Goal: Information Seeking & Learning: Learn about a topic

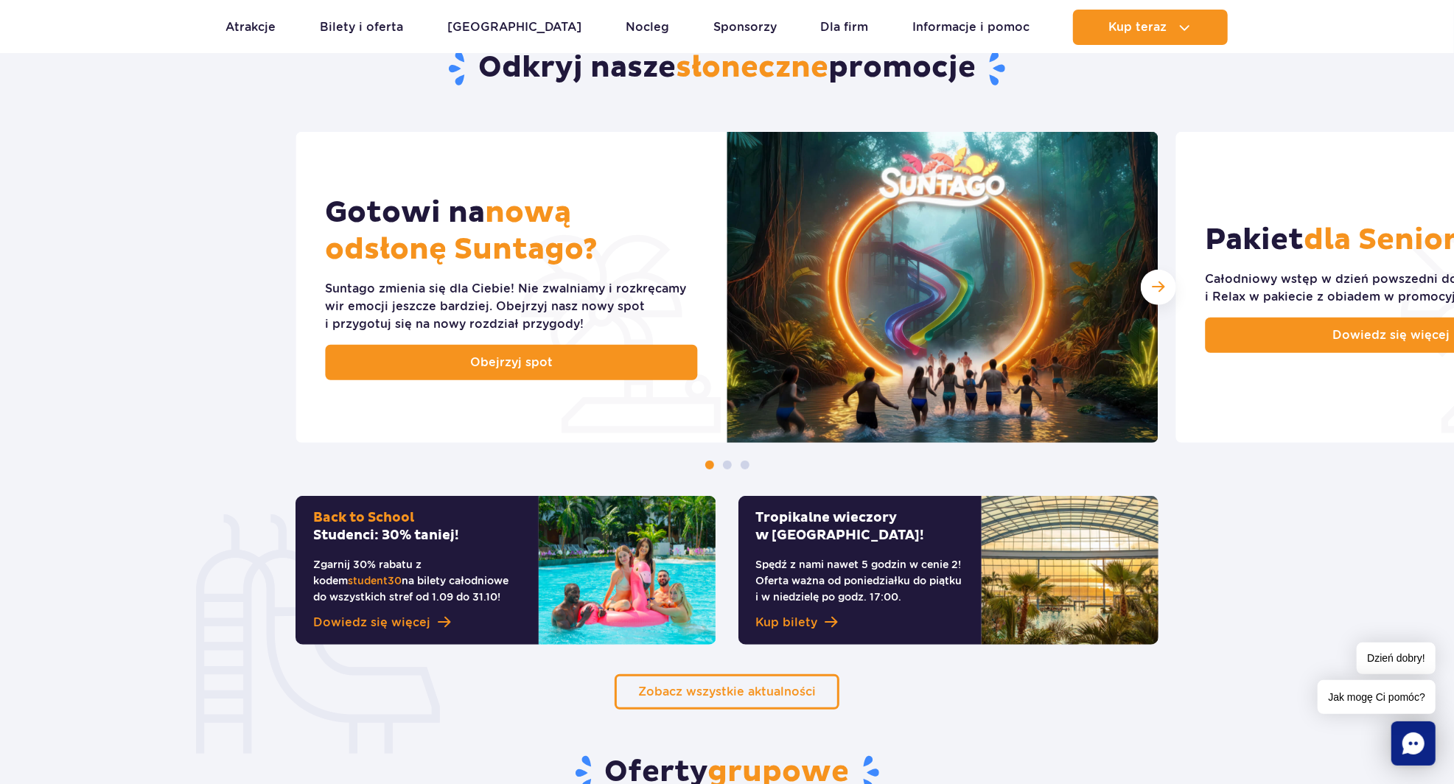
scroll to position [554, 0]
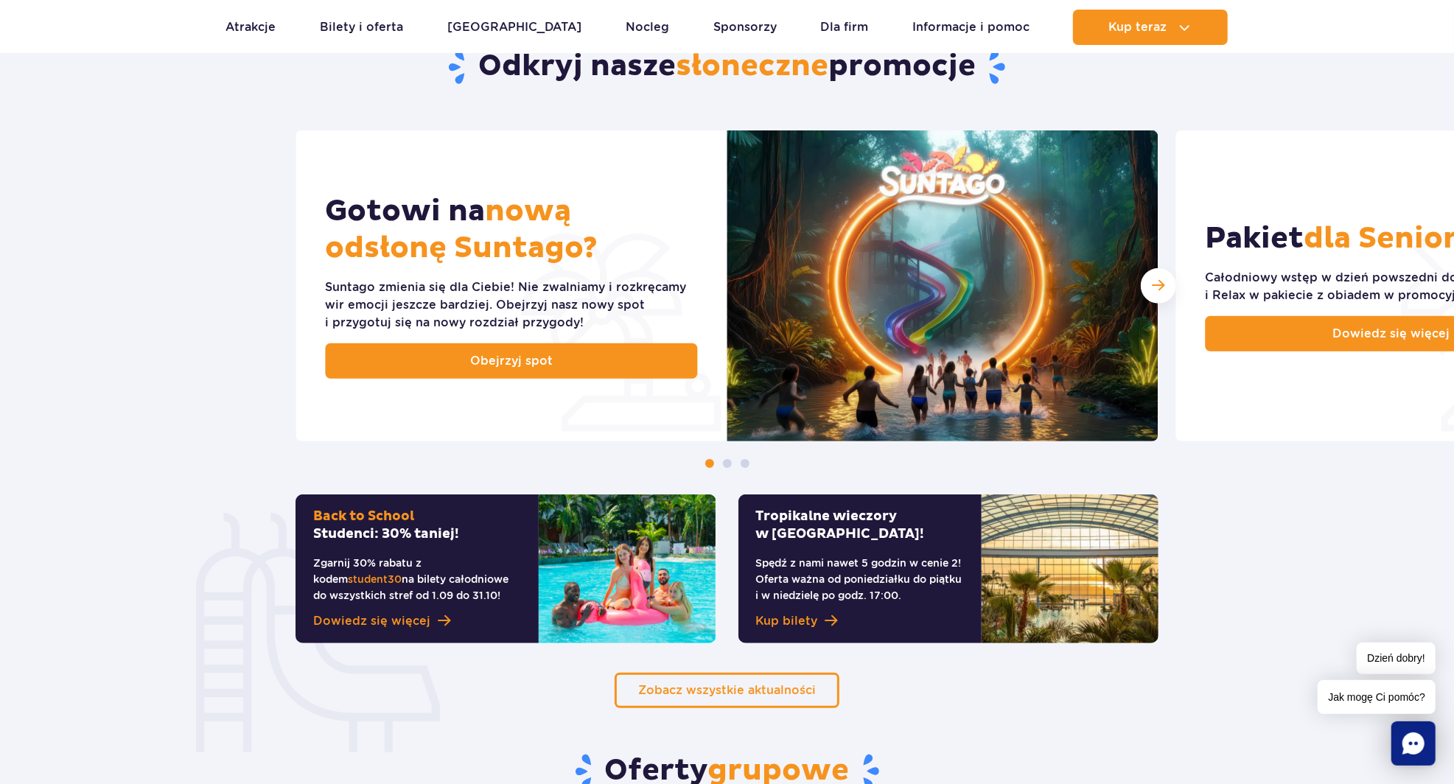
click at [582, 391] on div "Gotowi na nową odsłonę Suntago? Suntago zmienia się dla Ciebie! Nie zwalniamy i…" at bounding box center [511, 285] width 431 height 311
click at [572, 370] on link "Obejrzyj spot" at bounding box center [512, 361] width 372 height 35
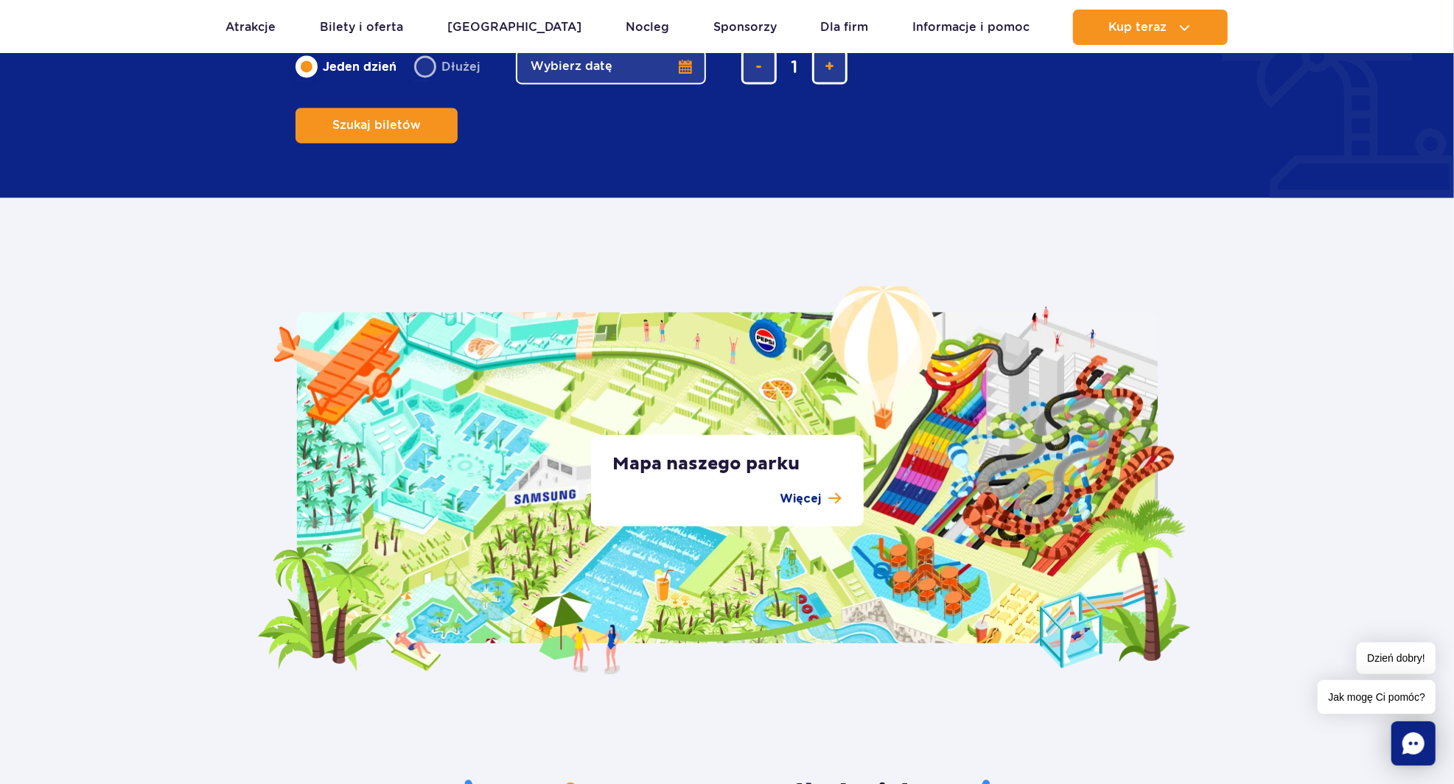
scroll to position [2524, 0]
click at [809, 502] on p "Więcej" at bounding box center [801, 498] width 41 height 18
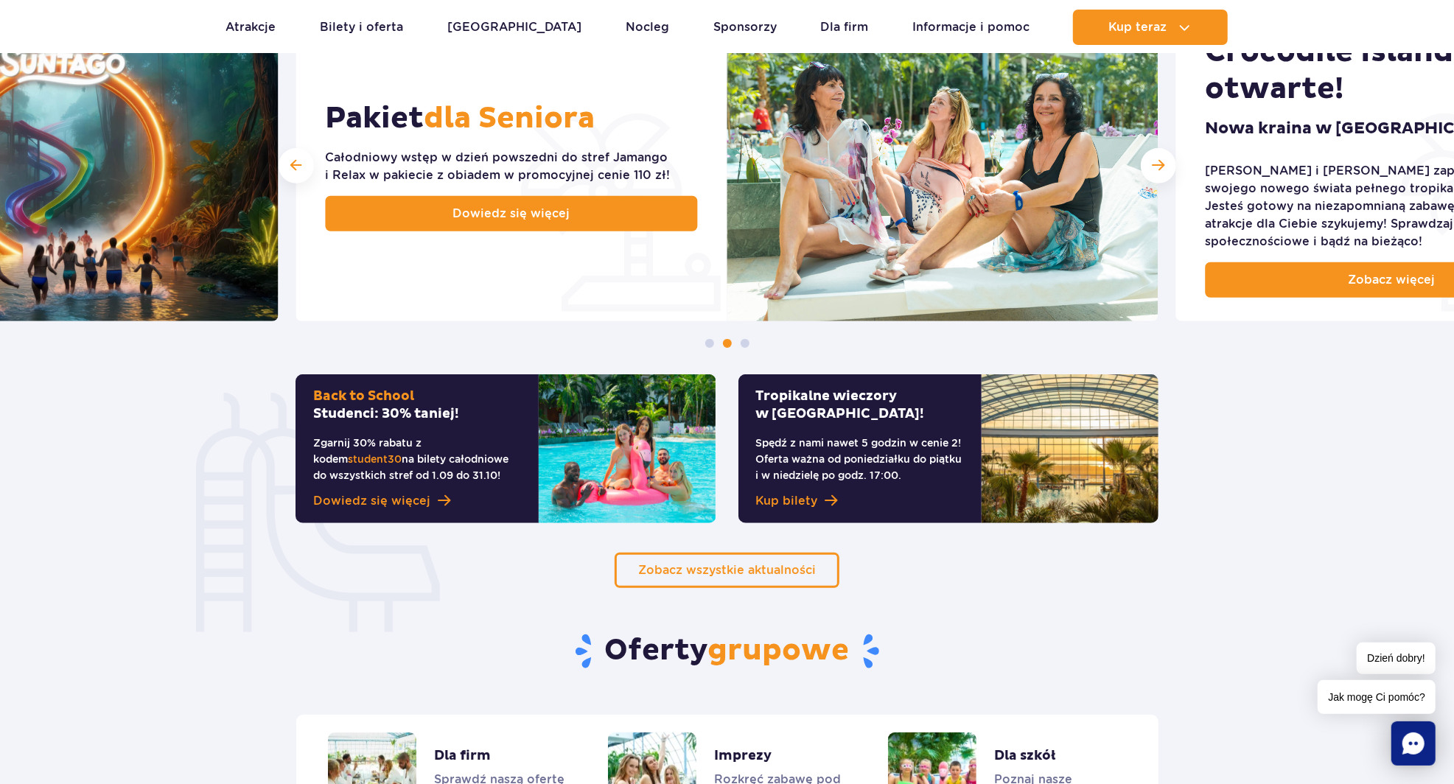
scroll to position [674, 0]
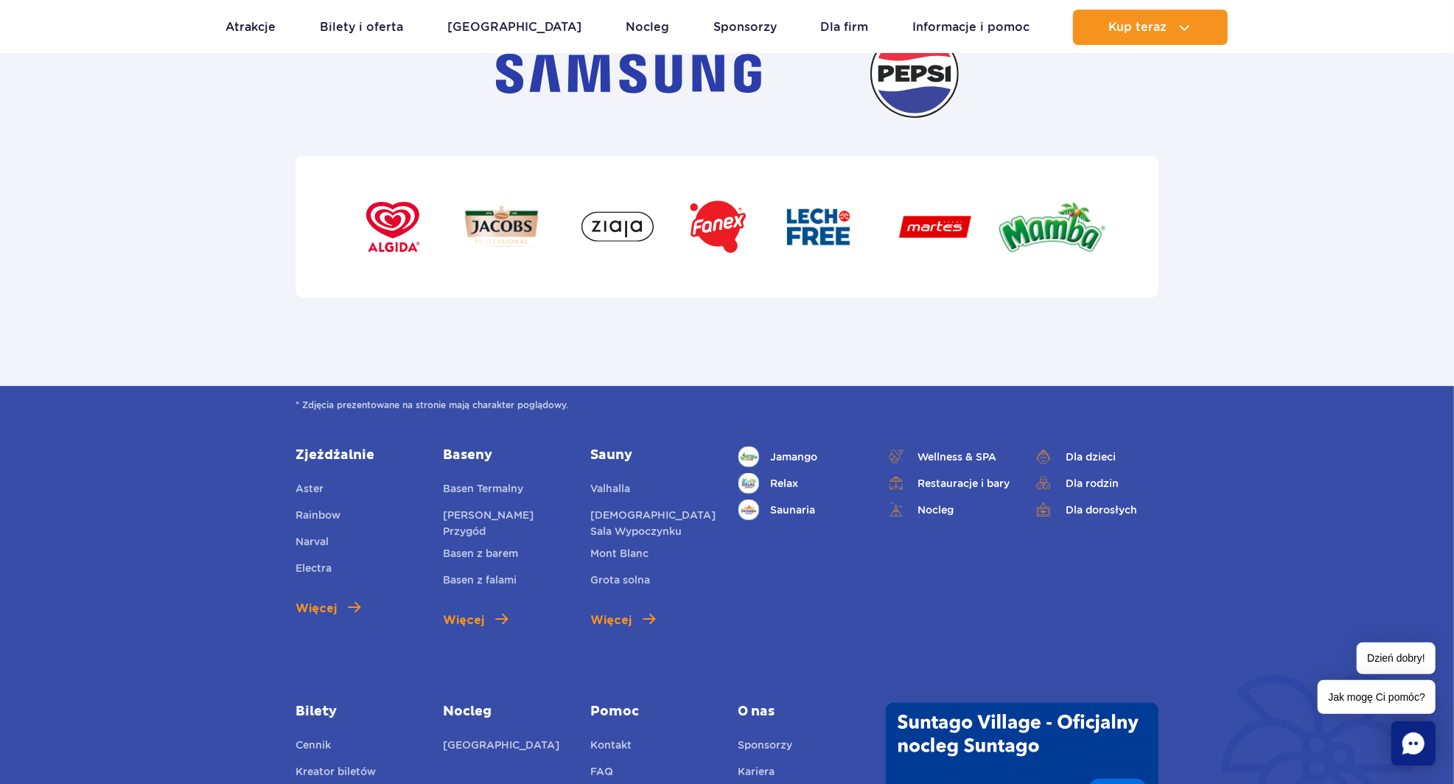
scroll to position [4770, 0]
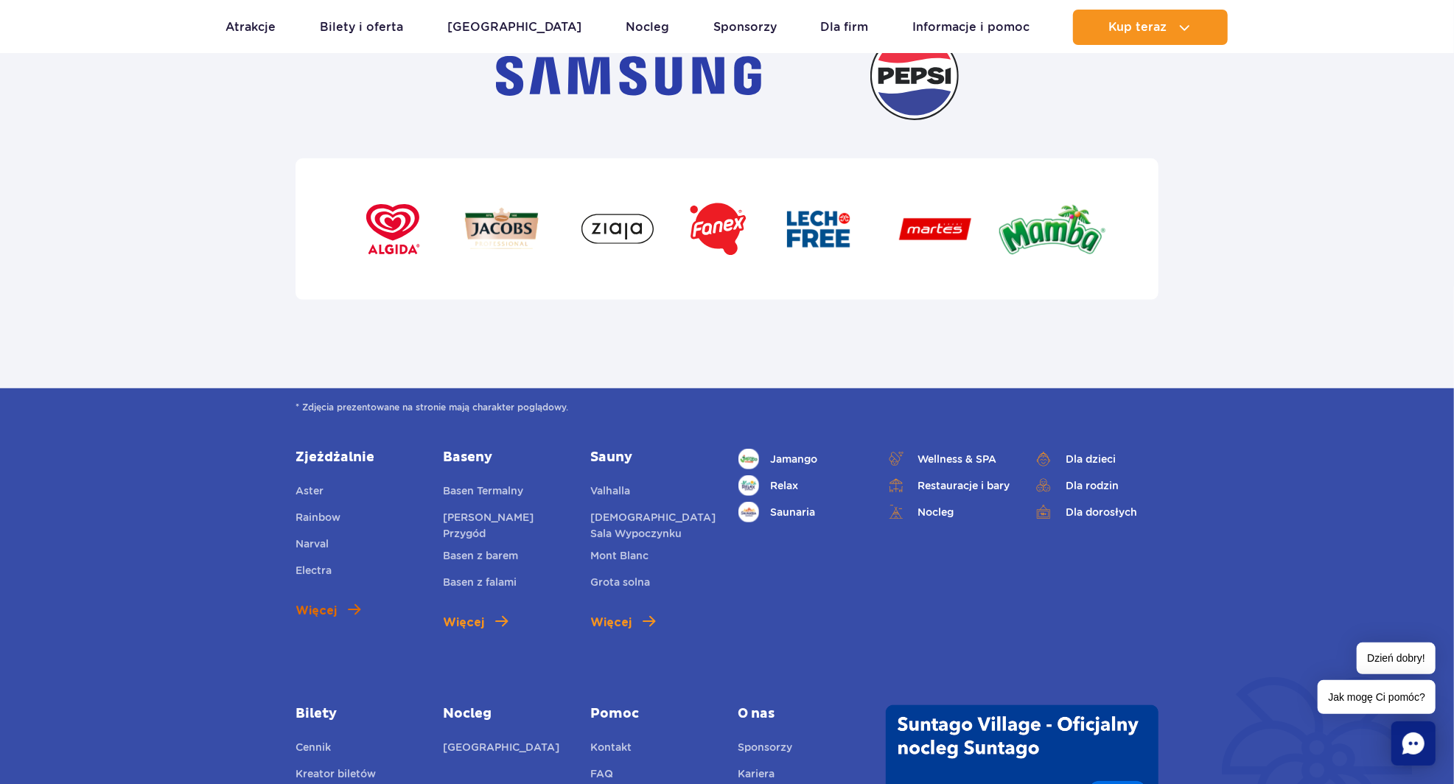
click at [325, 616] on span "Więcej" at bounding box center [316, 611] width 41 height 18
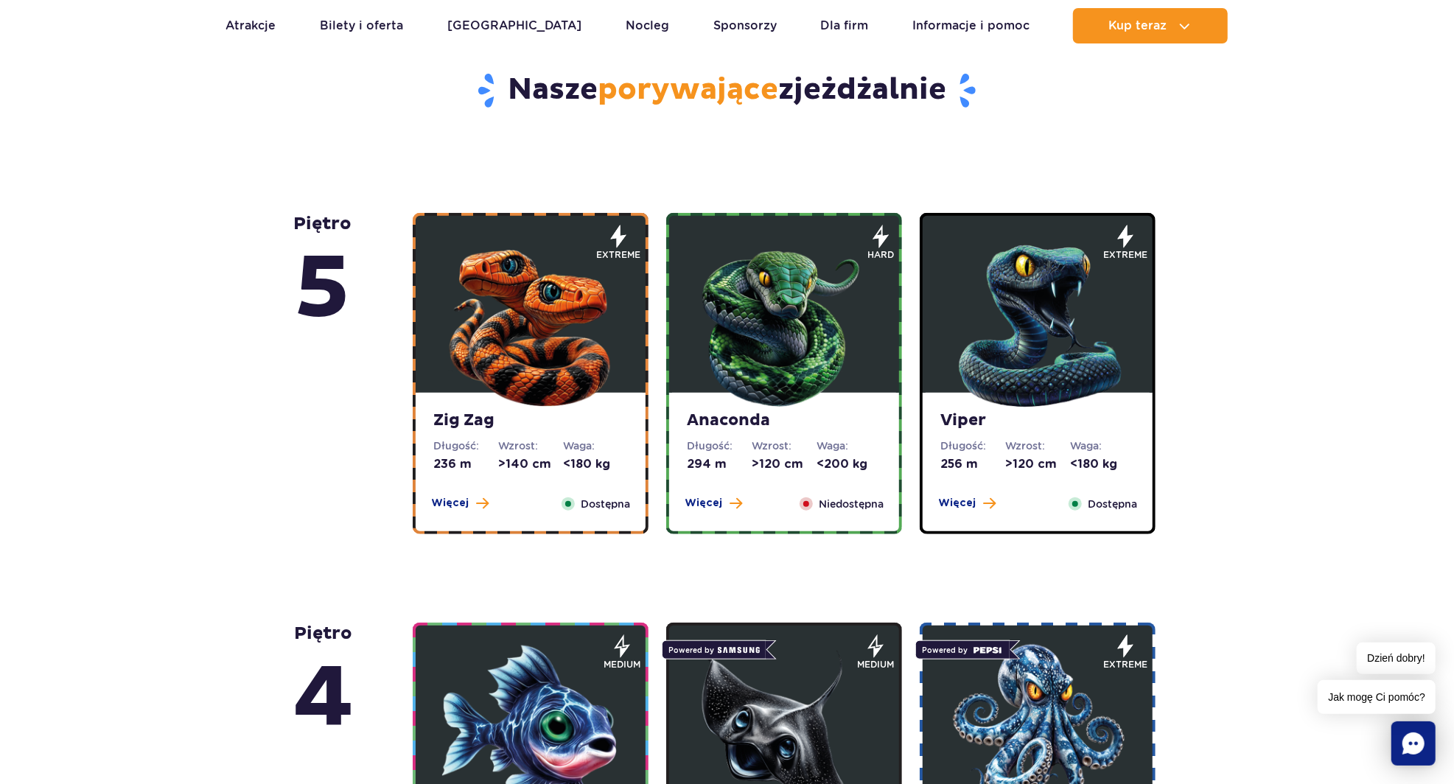
scroll to position [759, 0]
click at [449, 509] on span "Więcej" at bounding box center [450, 504] width 38 height 15
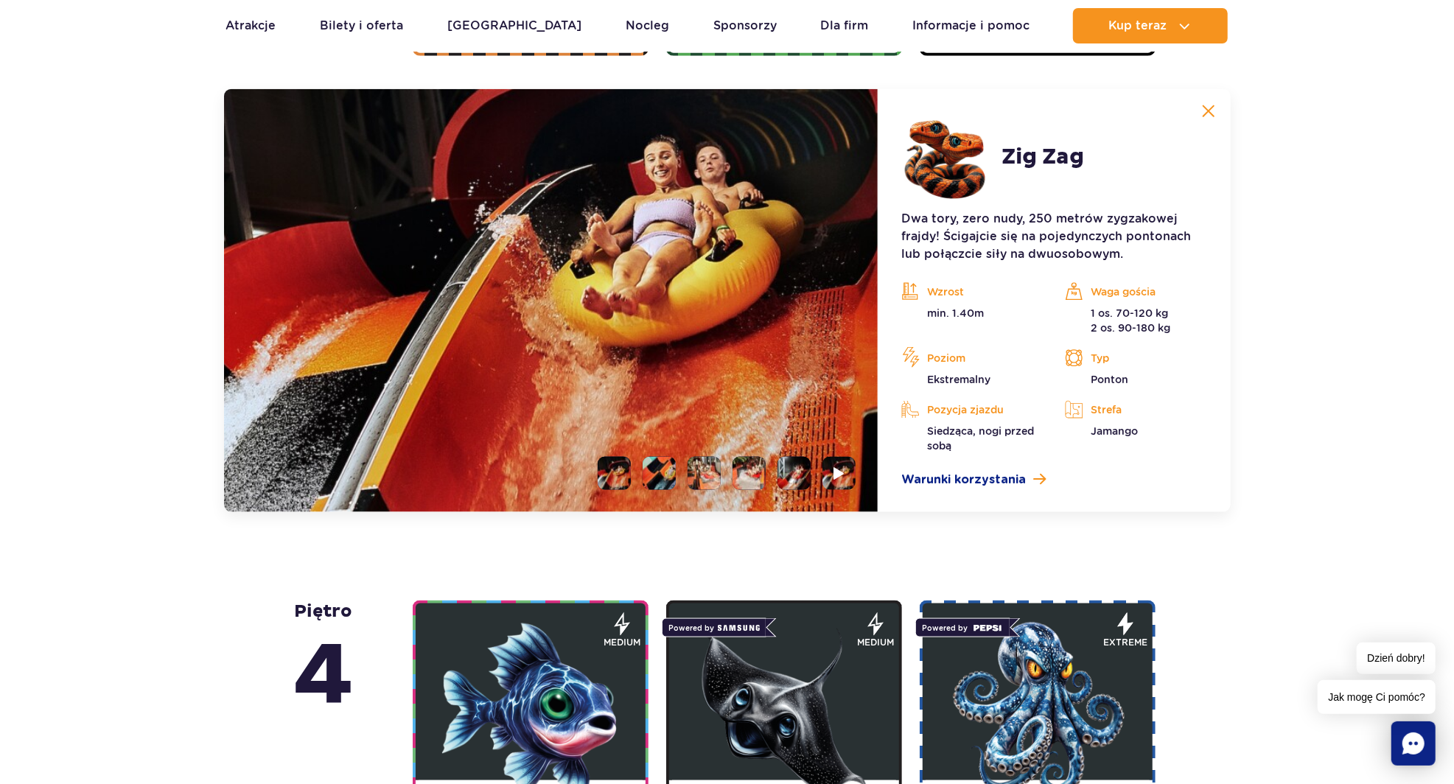
scroll to position [1227, 0]
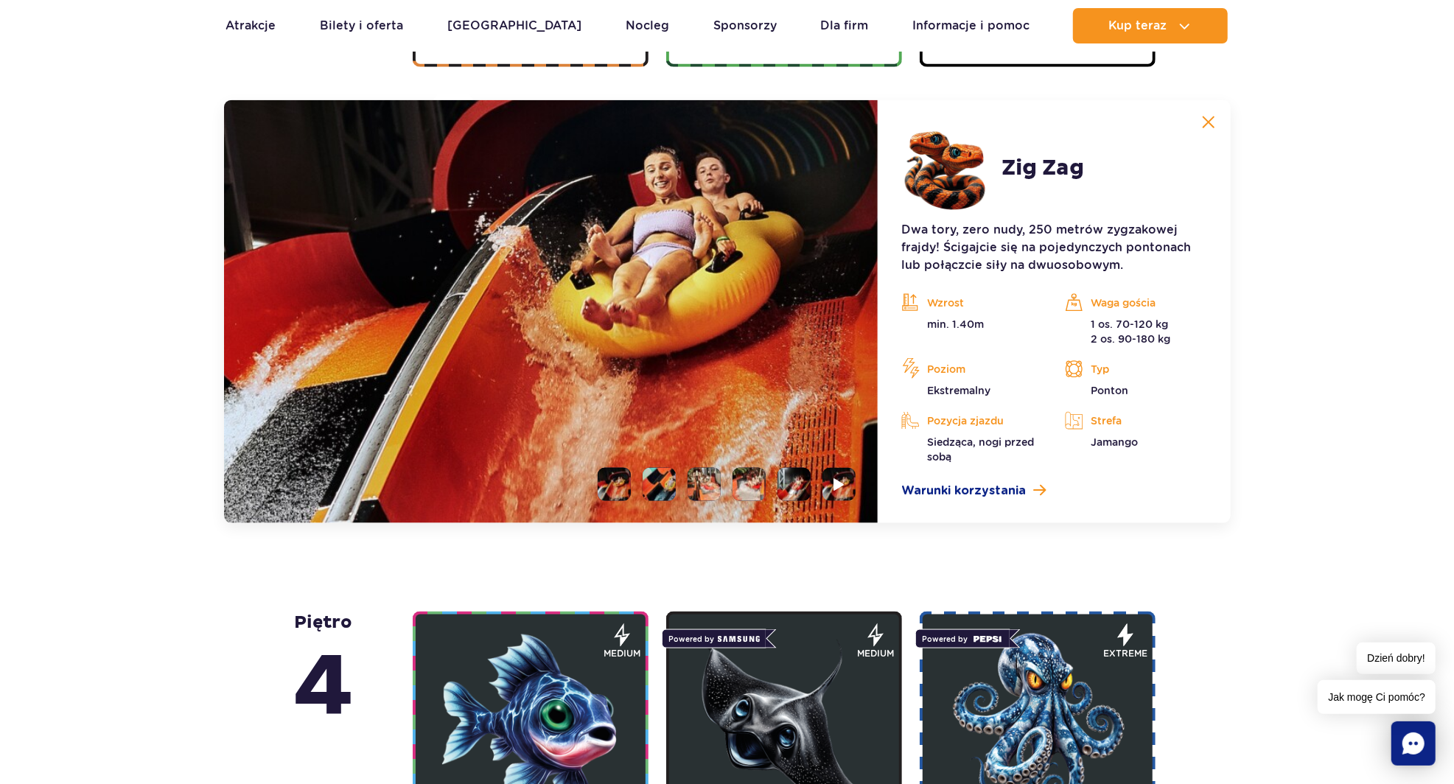
click at [649, 489] on li at bounding box center [659, 484] width 33 height 33
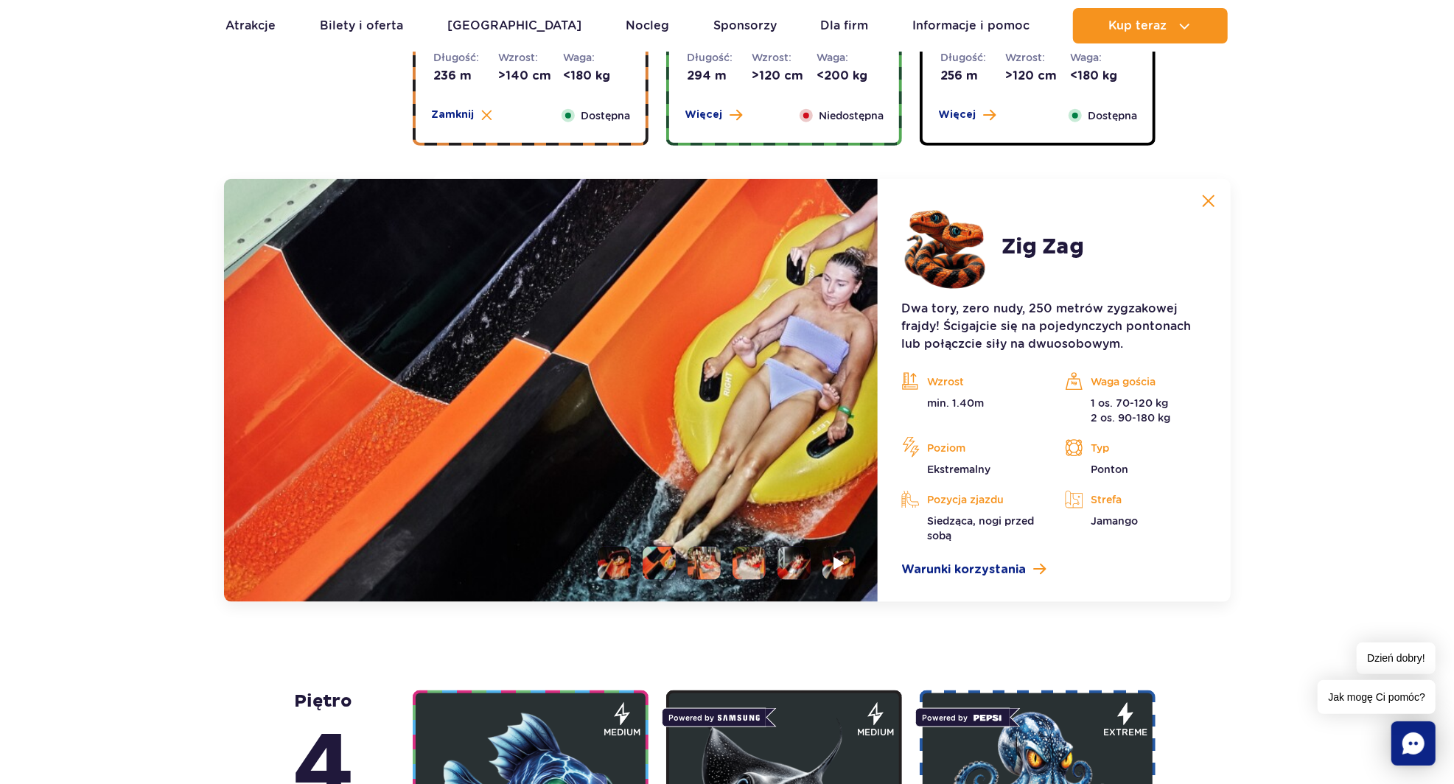
scroll to position [1147, 0]
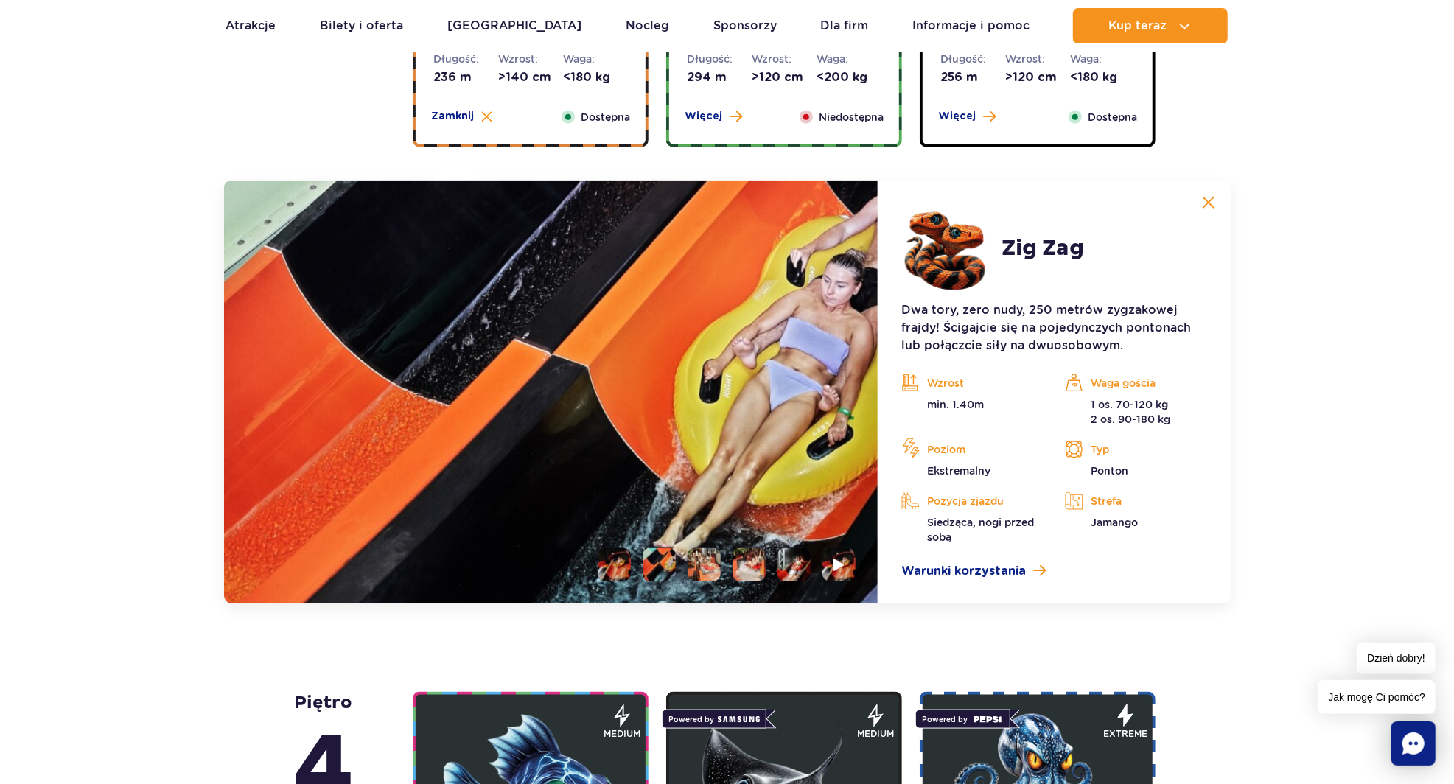
click at [703, 565] on li at bounding box center [704, 564] width 33 height 33
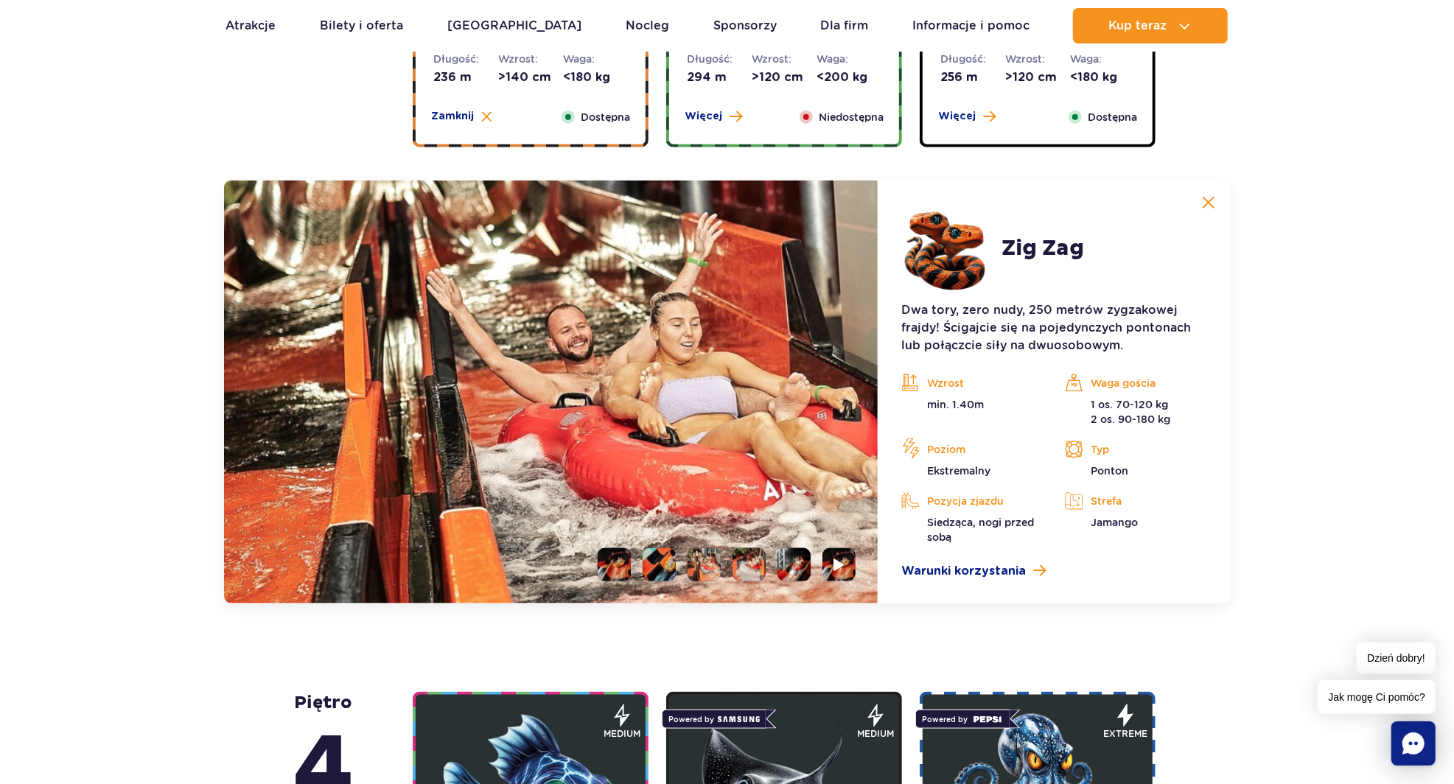
click at [743, 578] on li at bounding box center [749, 564] width 33 height 33
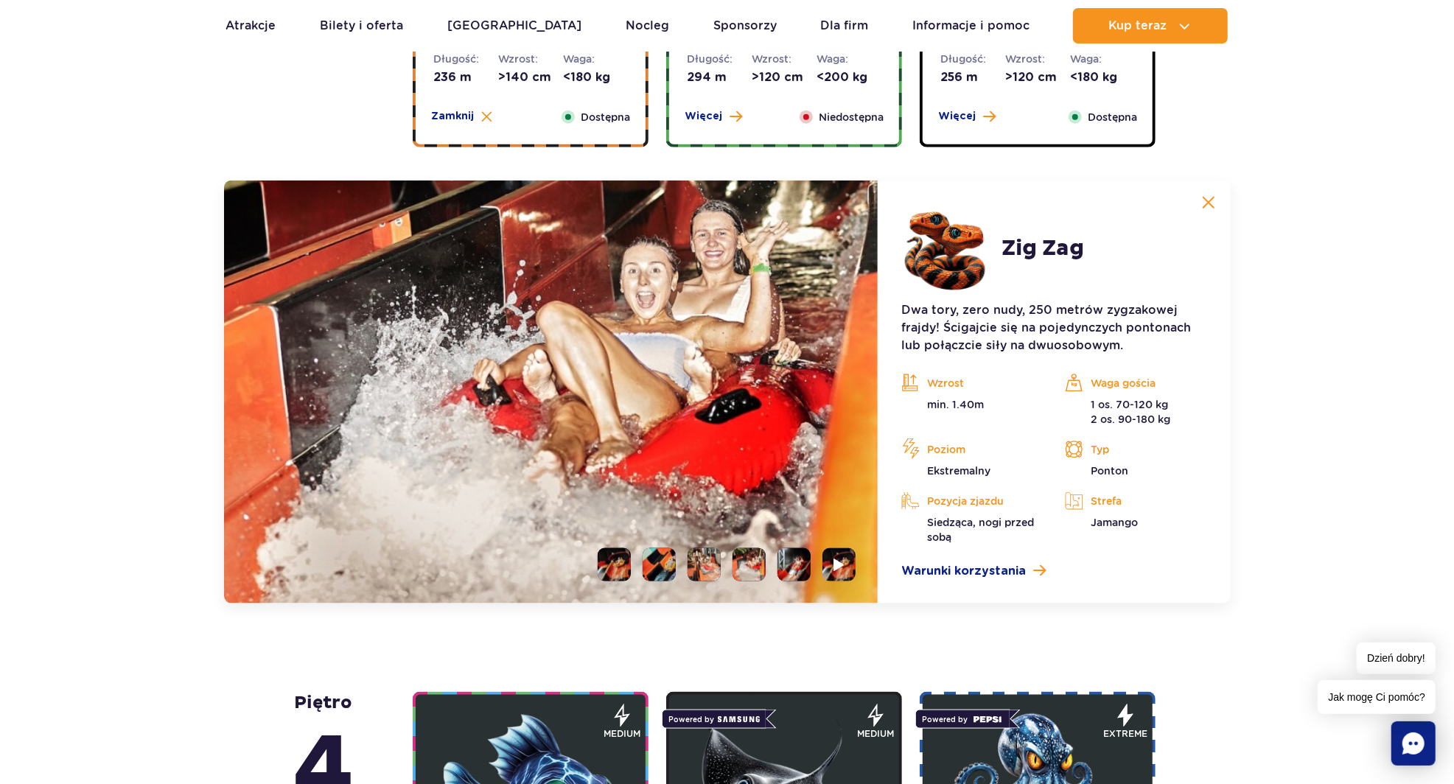
click at [785, 574] on li at bounding box center [794, 564] width 33 height 33
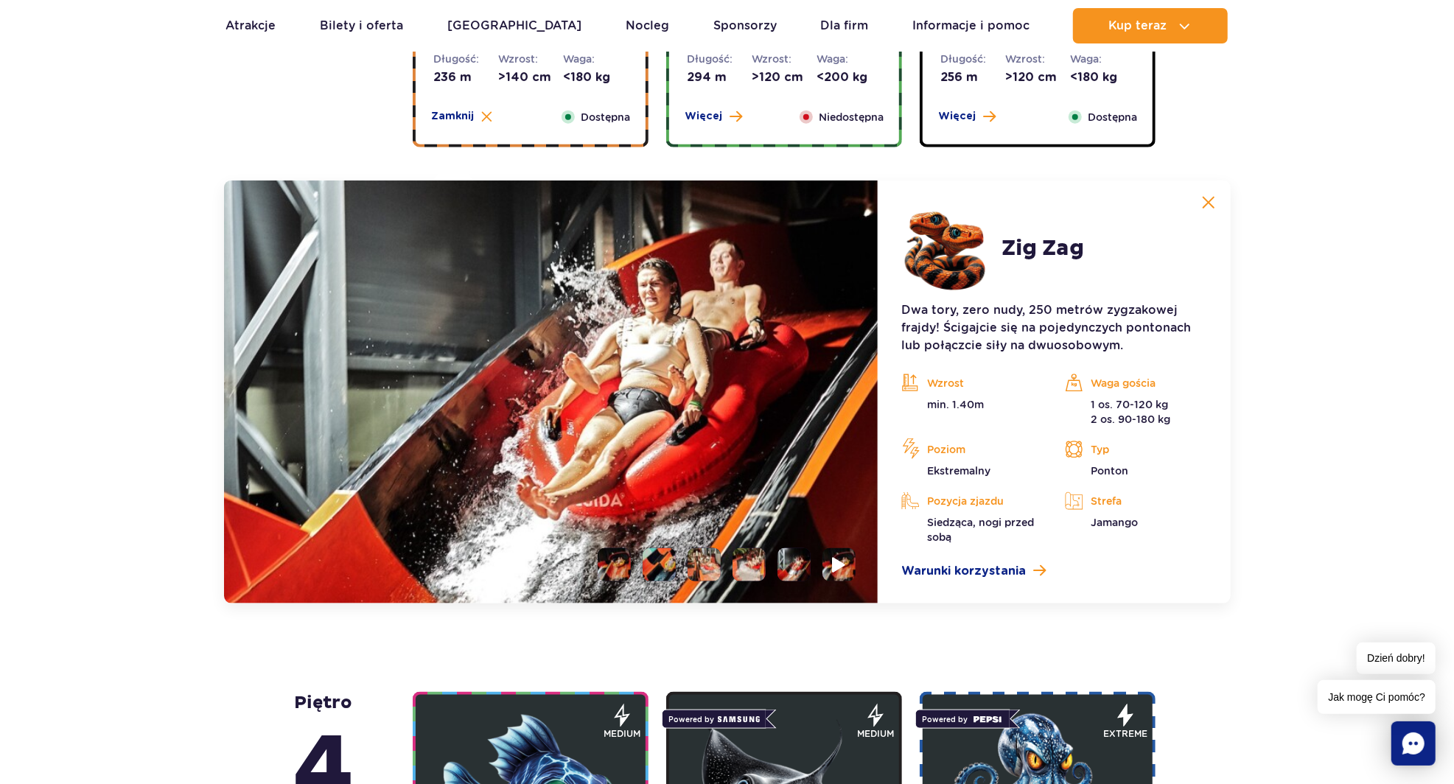
click at [846, 568] on li at bounding box center [839, 564] width 33 height 33
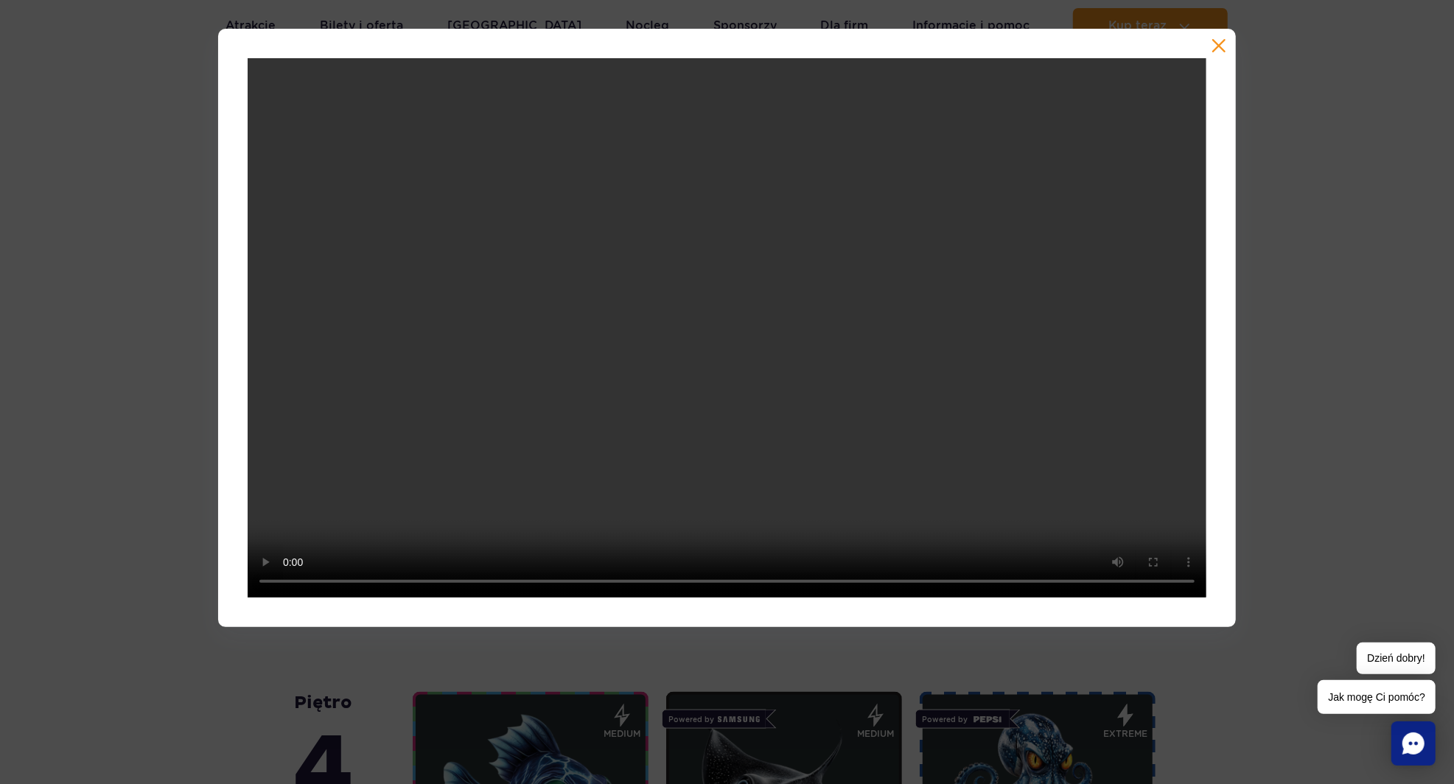
click at [823, 623] on div at bounding box center [727, 328] width 1018 height 599
click at [804, 655] on div at bounding box center [727, 392] width 1454 height 784
click at [1219, 50] on button "button" at bounding box center [1219, 45] width 15 height 15
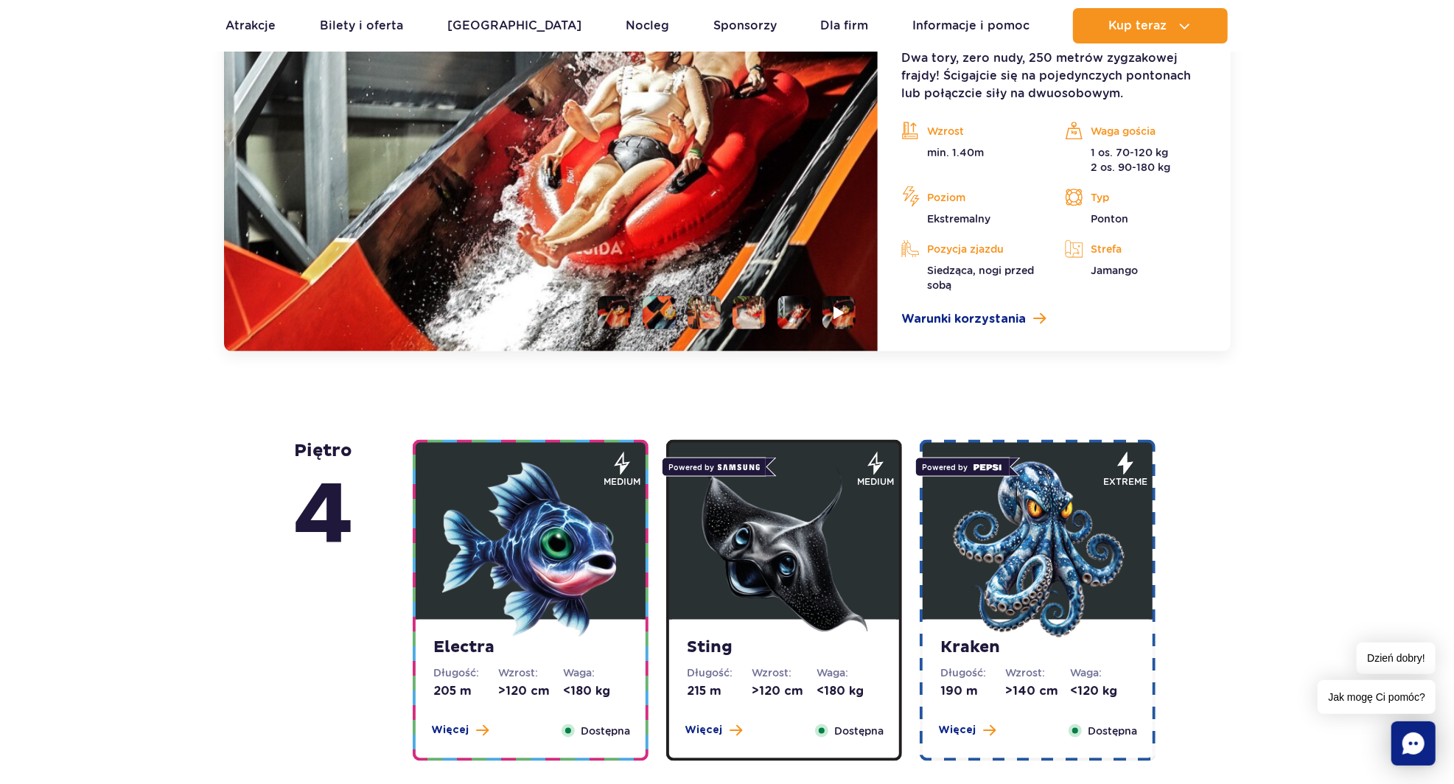
scroll to position [1400, 0]
click at [451, 730] on span "Więcej" at bounding box center [450, 729] width 38 height 15
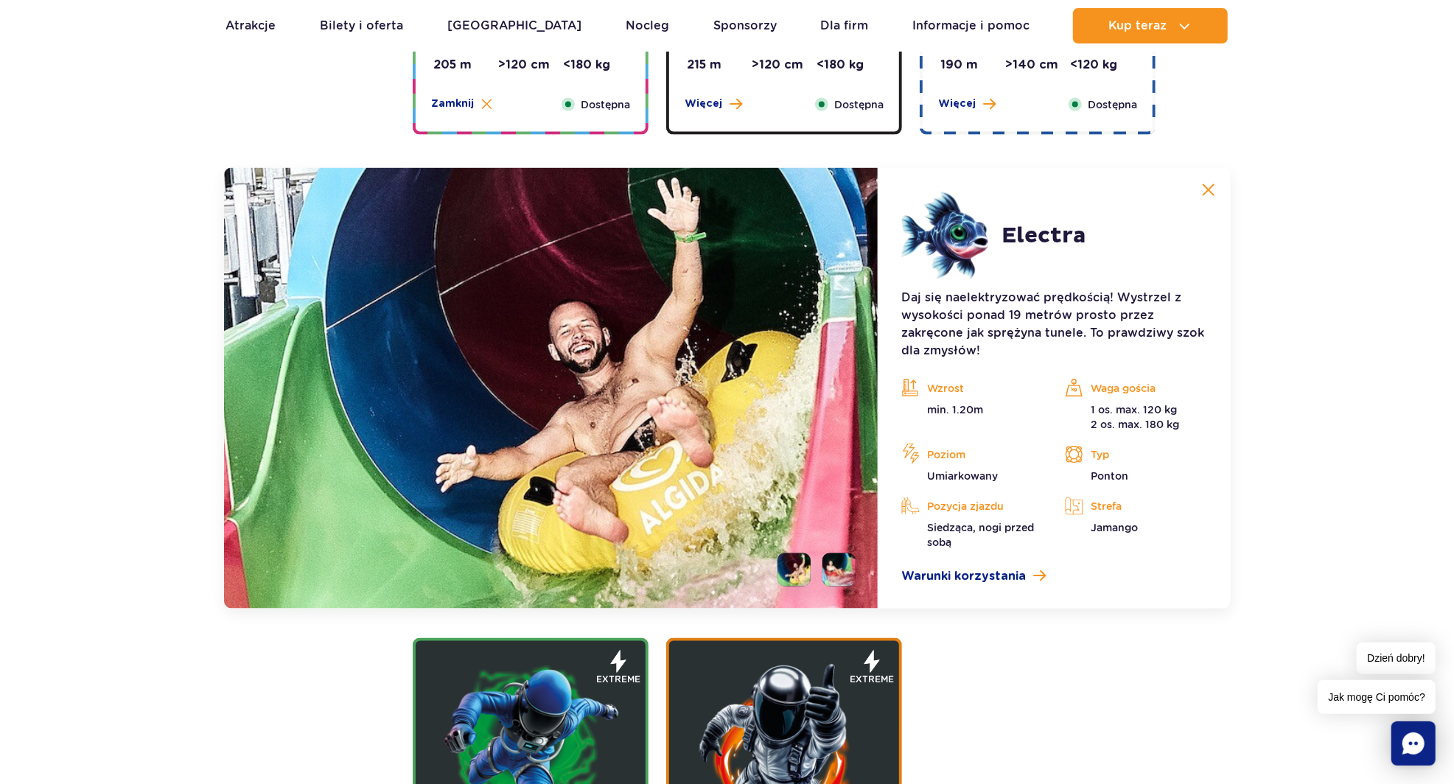
scroll to position [1569, 0]
click at [830, 578] on li at bounding box center [839, 570] width 33 height 33
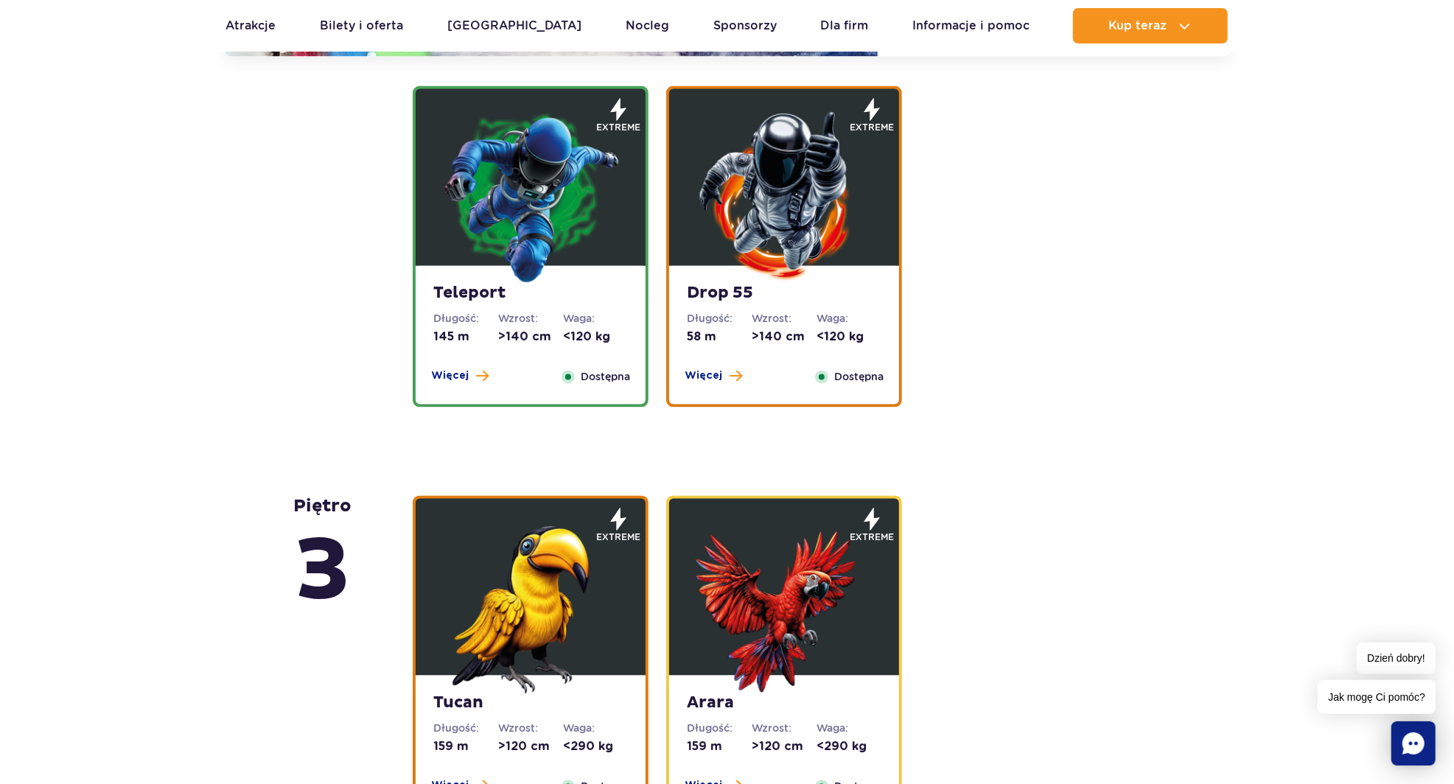
scroll to position [2125, 0]
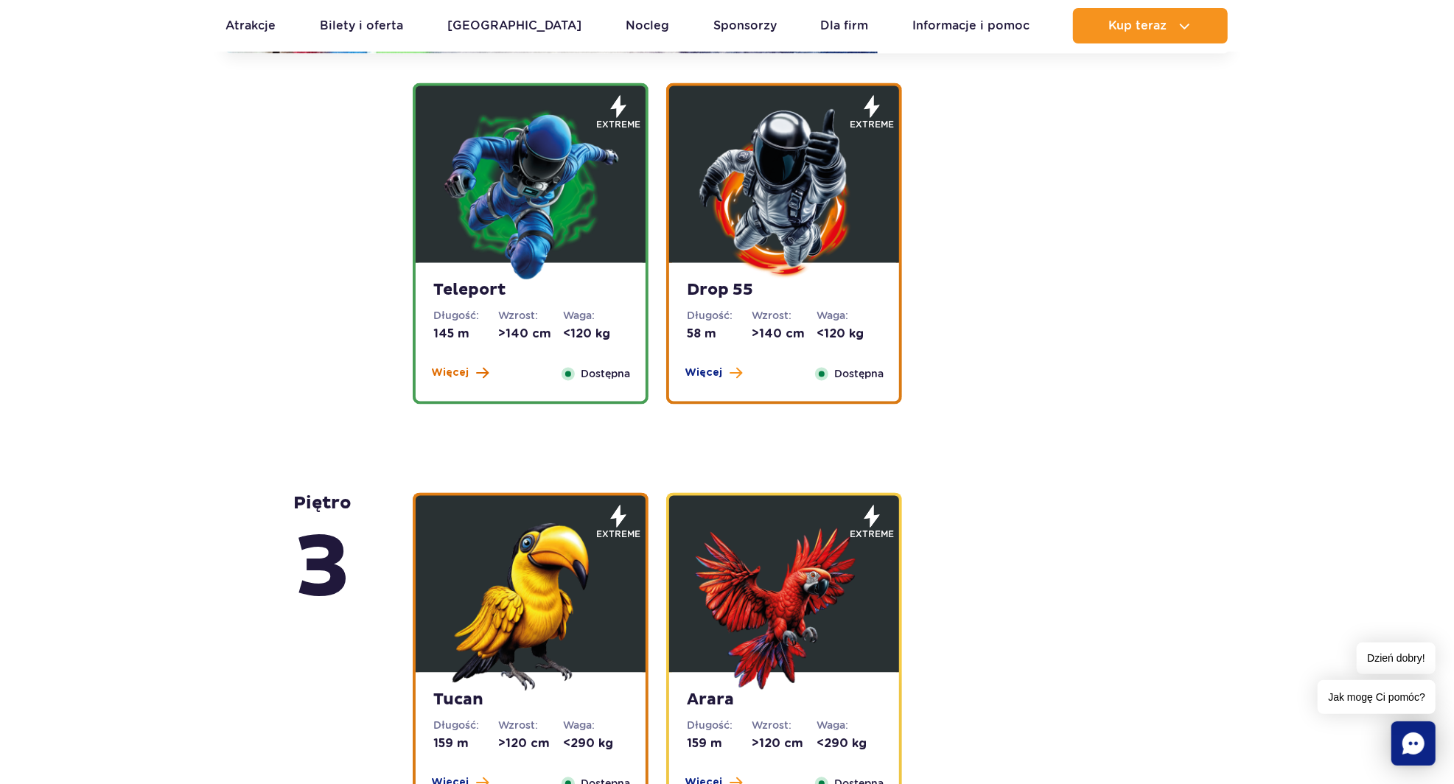
click at [452, 373] on span "Więcej" at bounding box center [450, 373] width 38 height 15
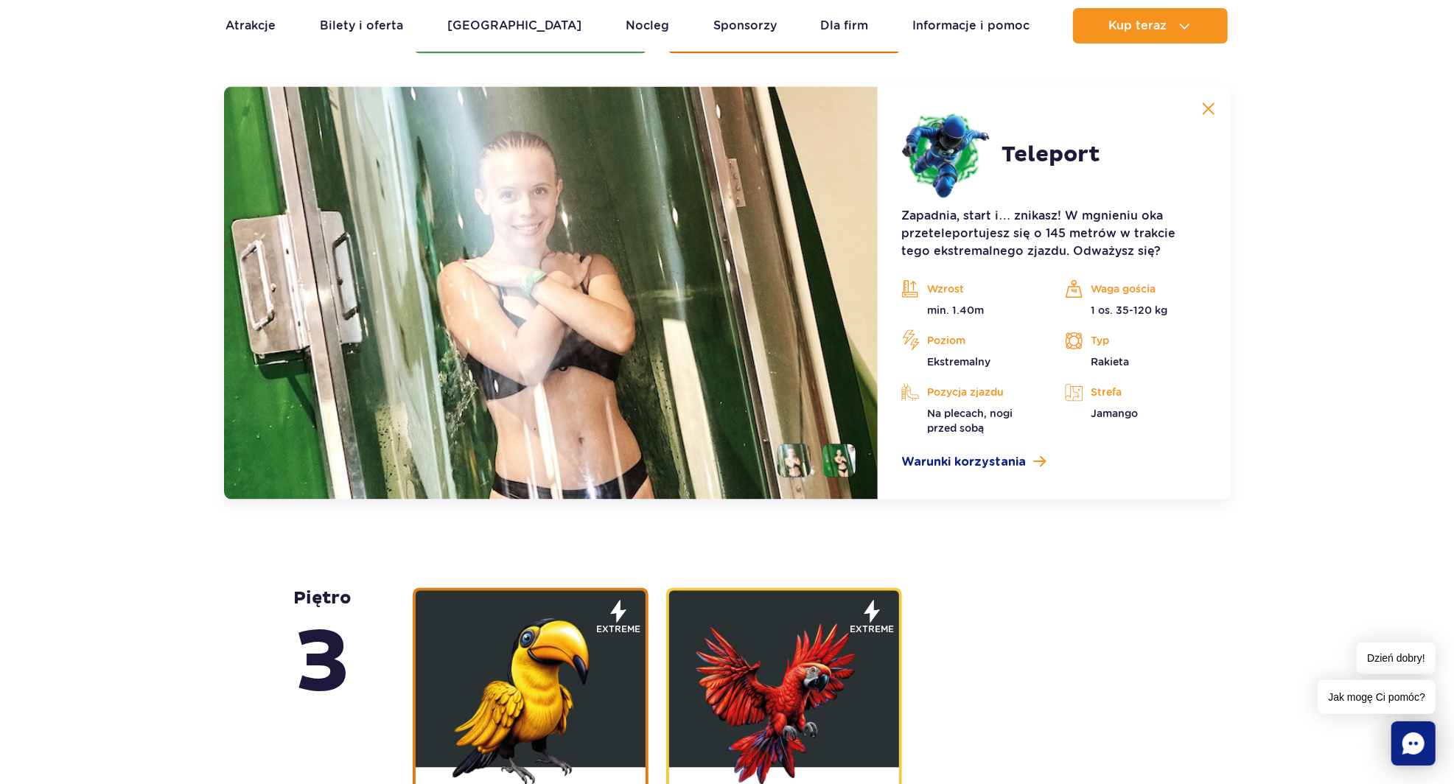
scroll to position [1999, 0]
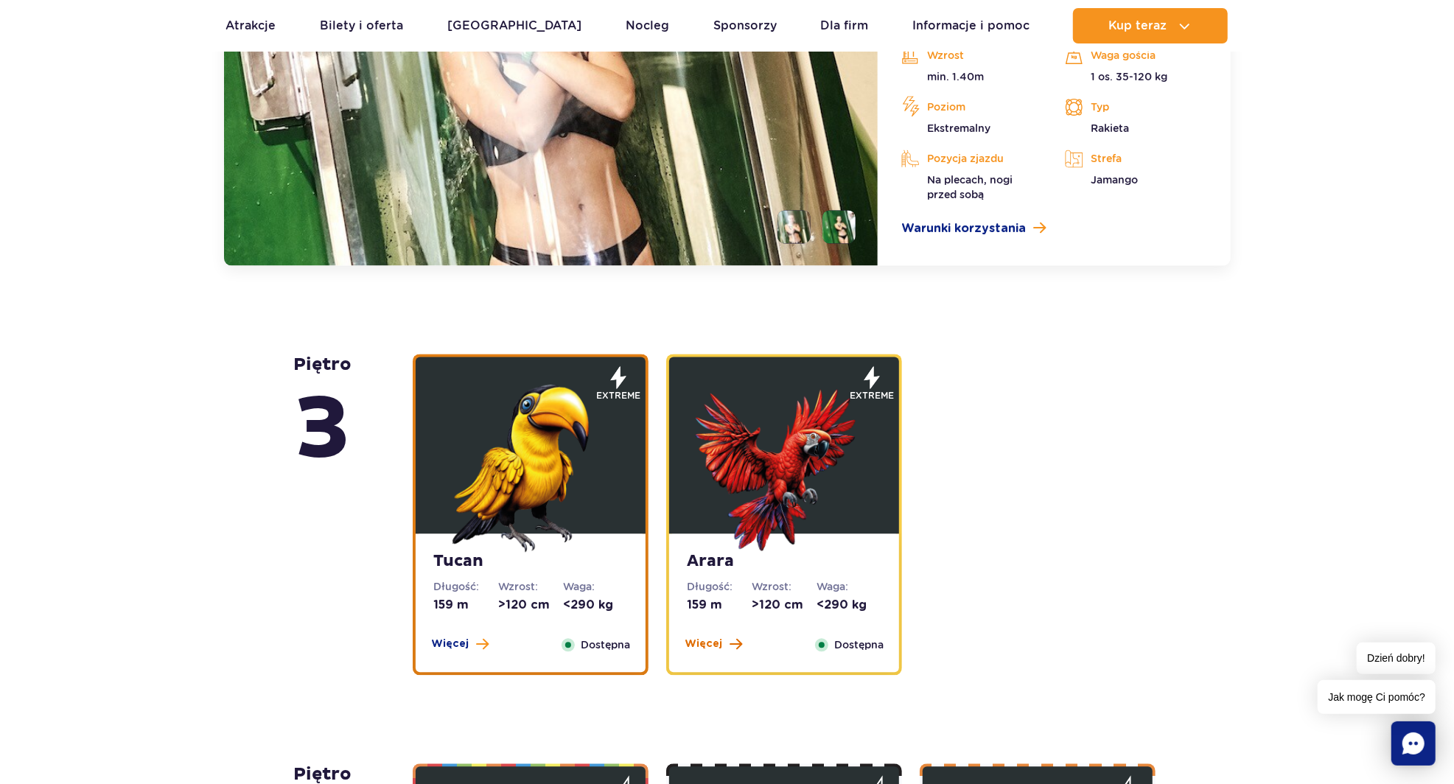
click at [704, 638] on span "Więcej" at bounding box center [704, 644] width 38 height 15
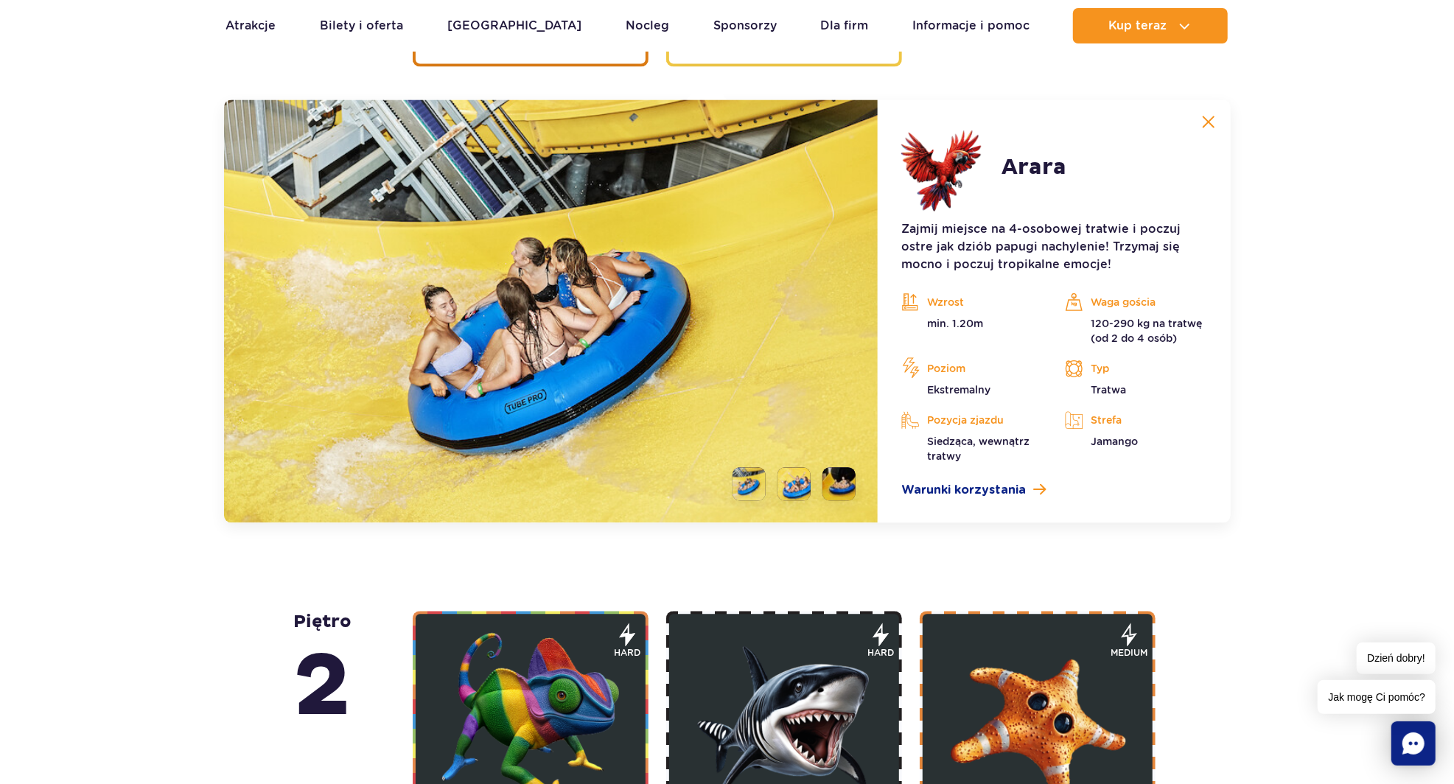
scroll to position [2409, 0]
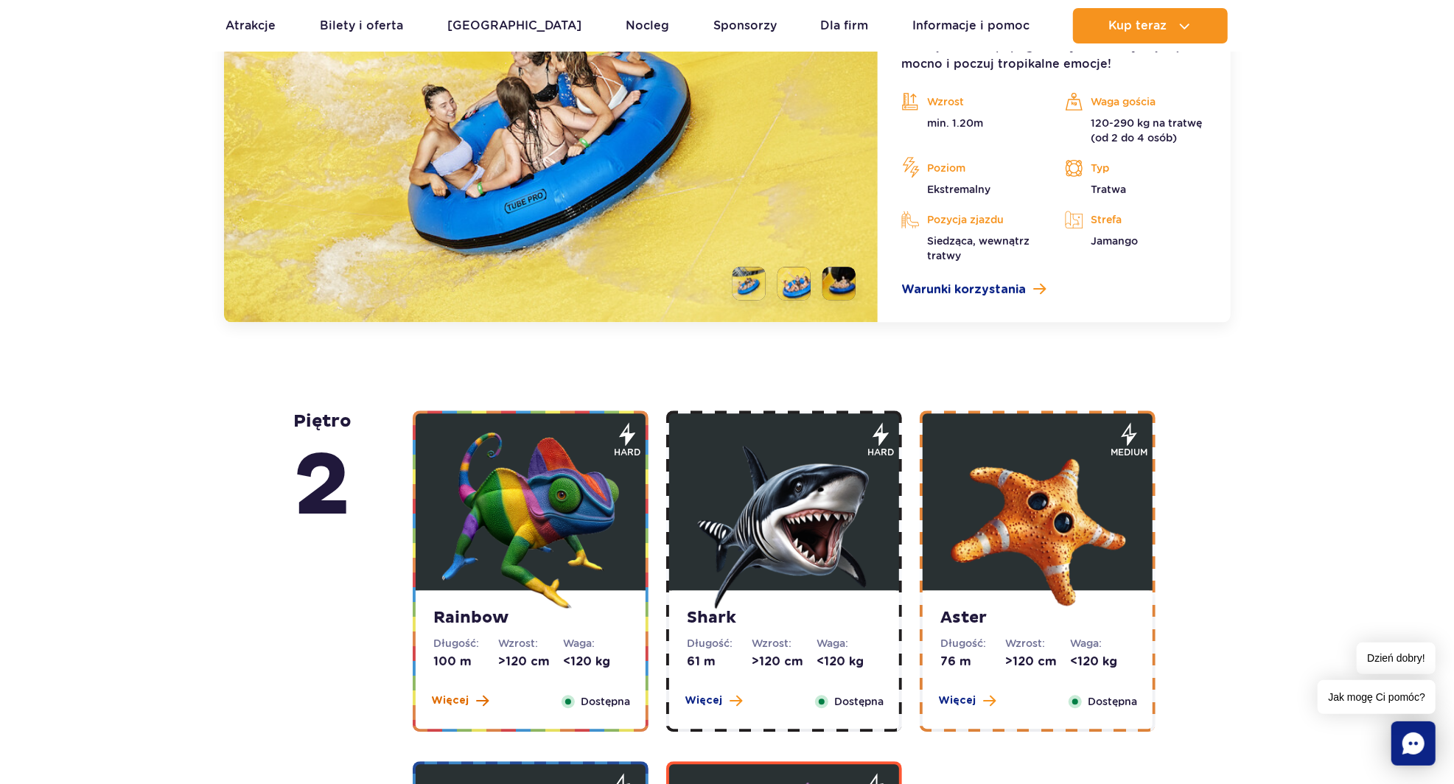
click at [443, 705] on span "Więcej" at bounding box center [450, 701] width 38 height 15
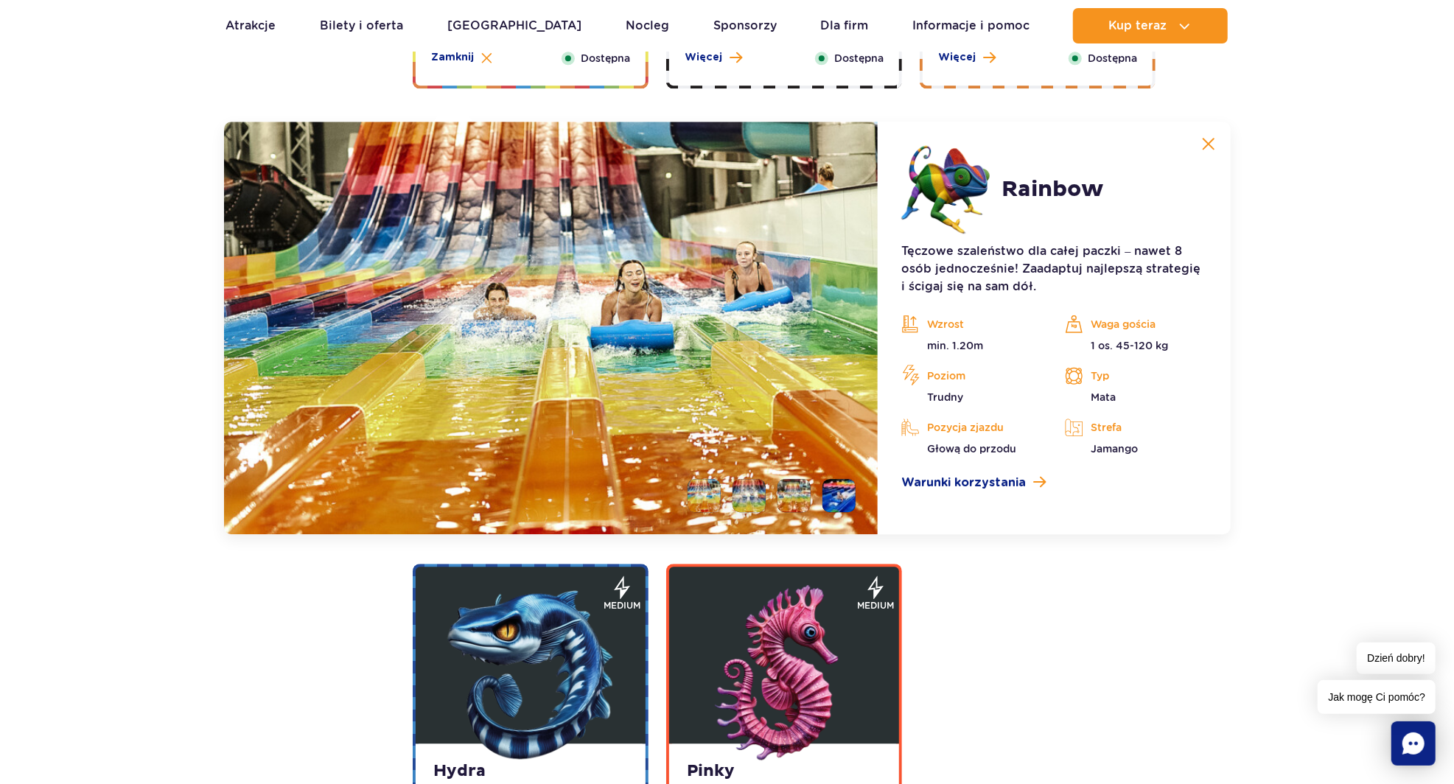
scroll to position [2819, 0]
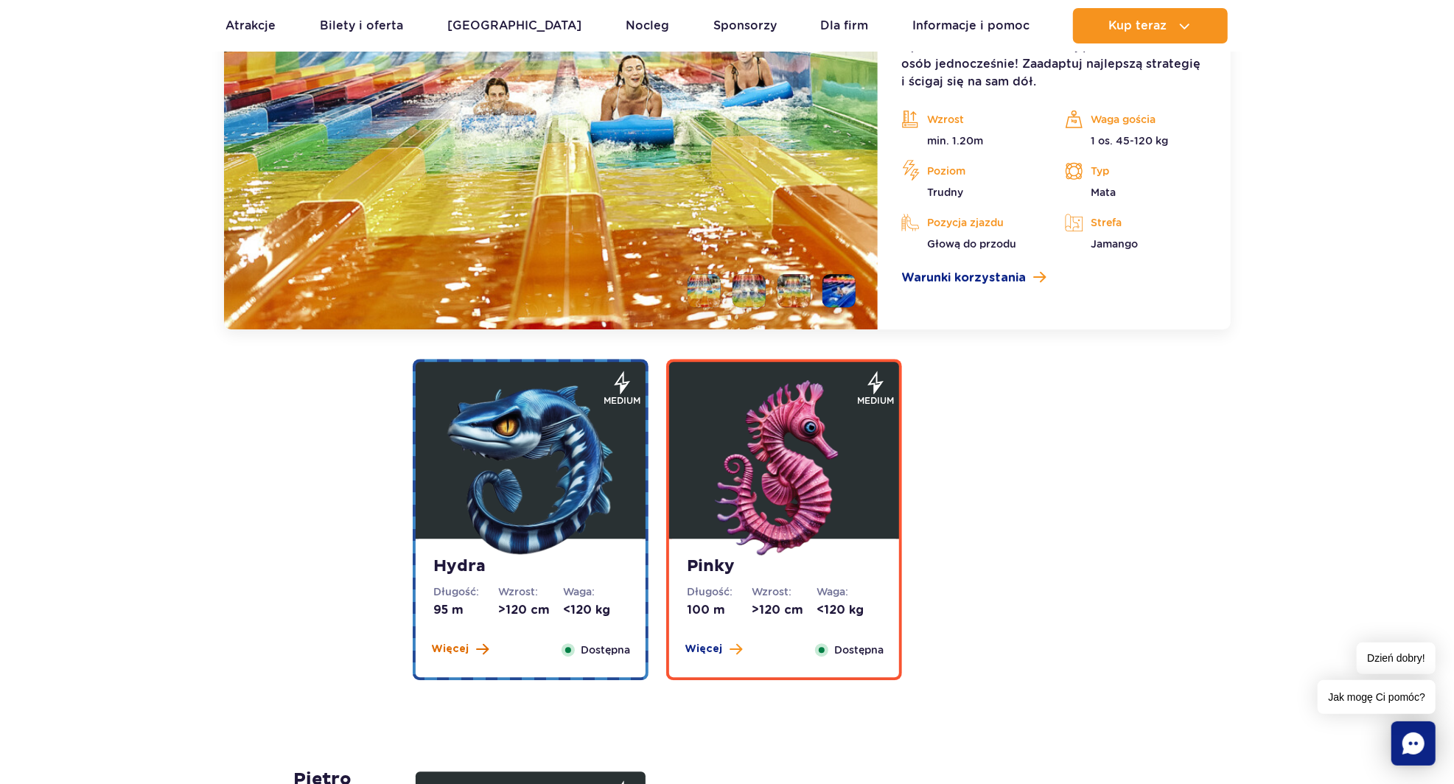
click at [451, 649] on span "Więcej" at bounding box center [450, 649] width 38 height 15
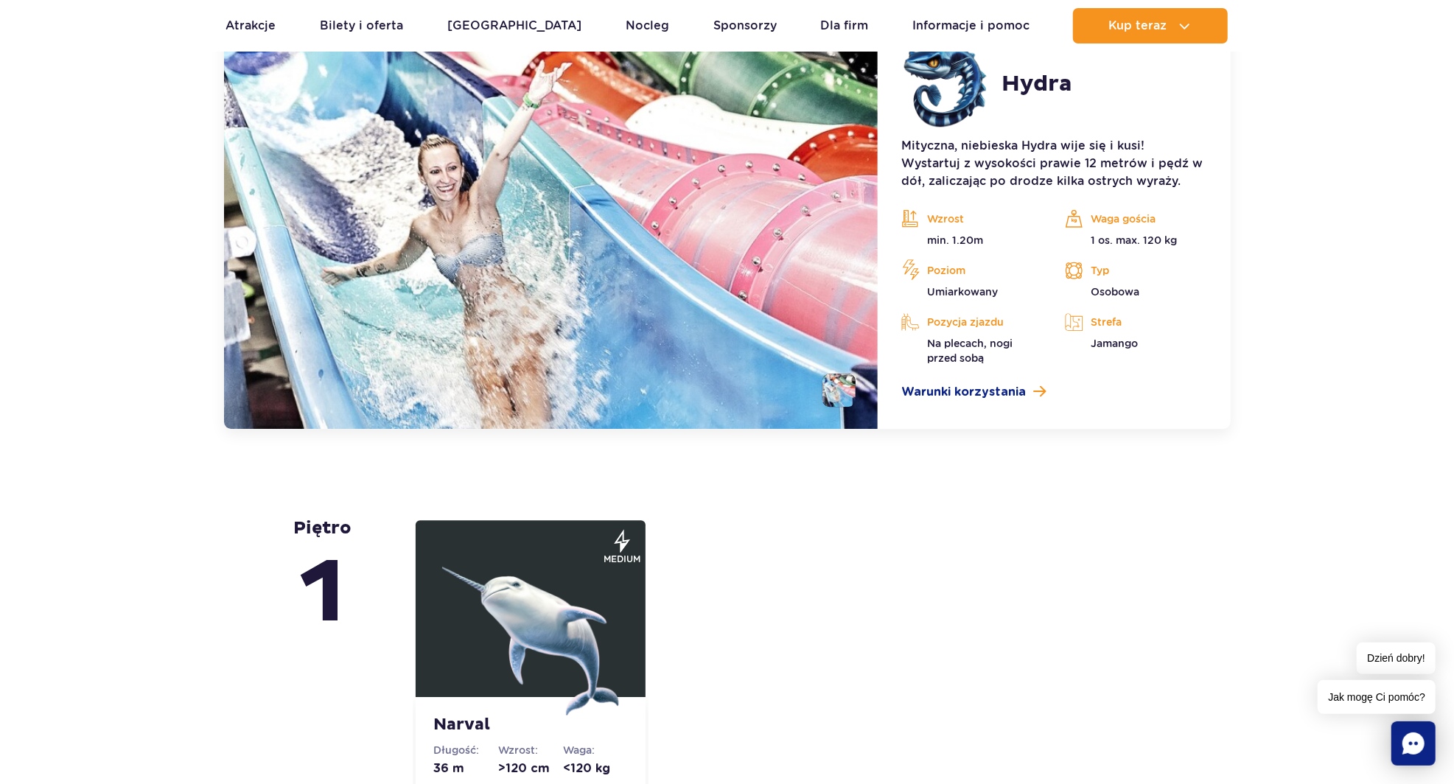
scroll to position [3244, 0]
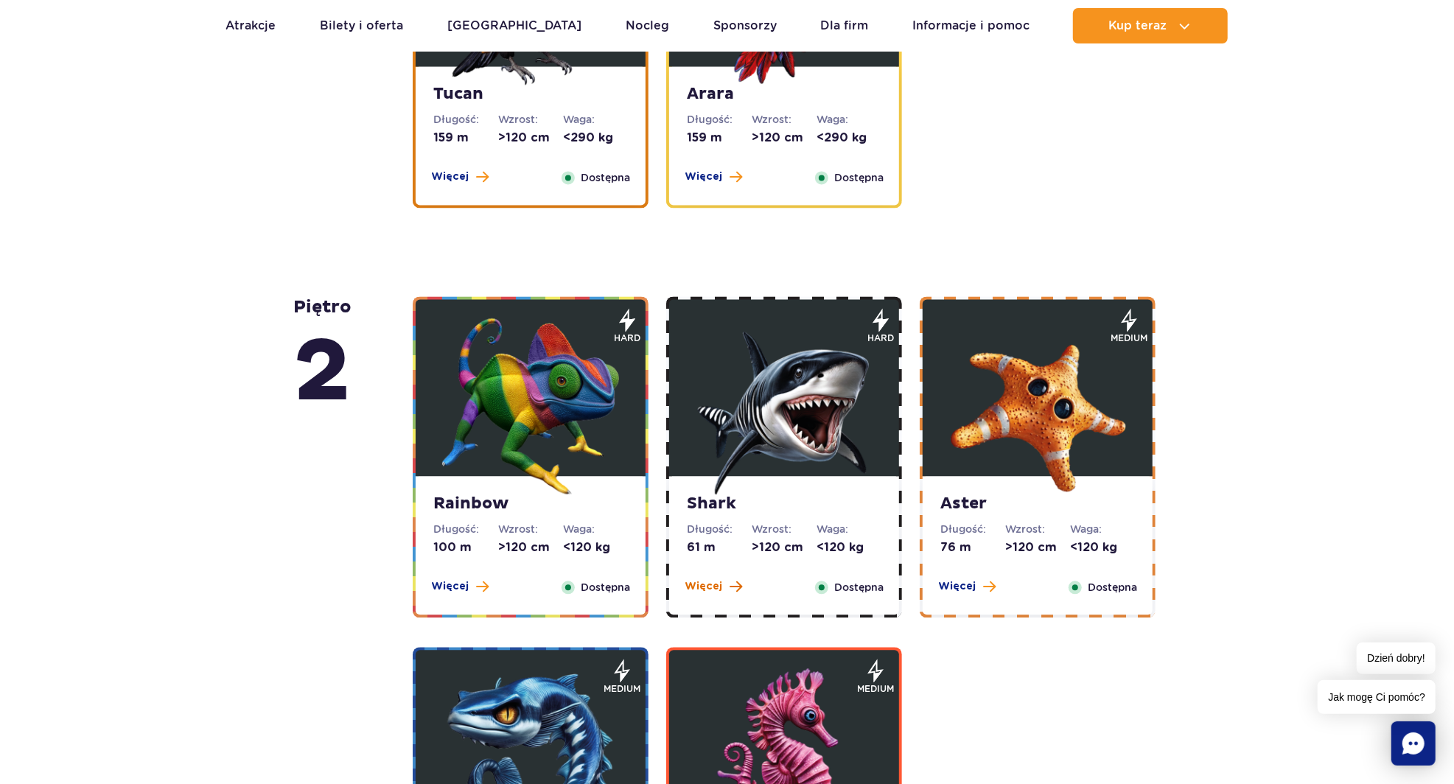
click at [711, 590] on span "Więcej" at bounding box center [704, 586] width 38 height 15
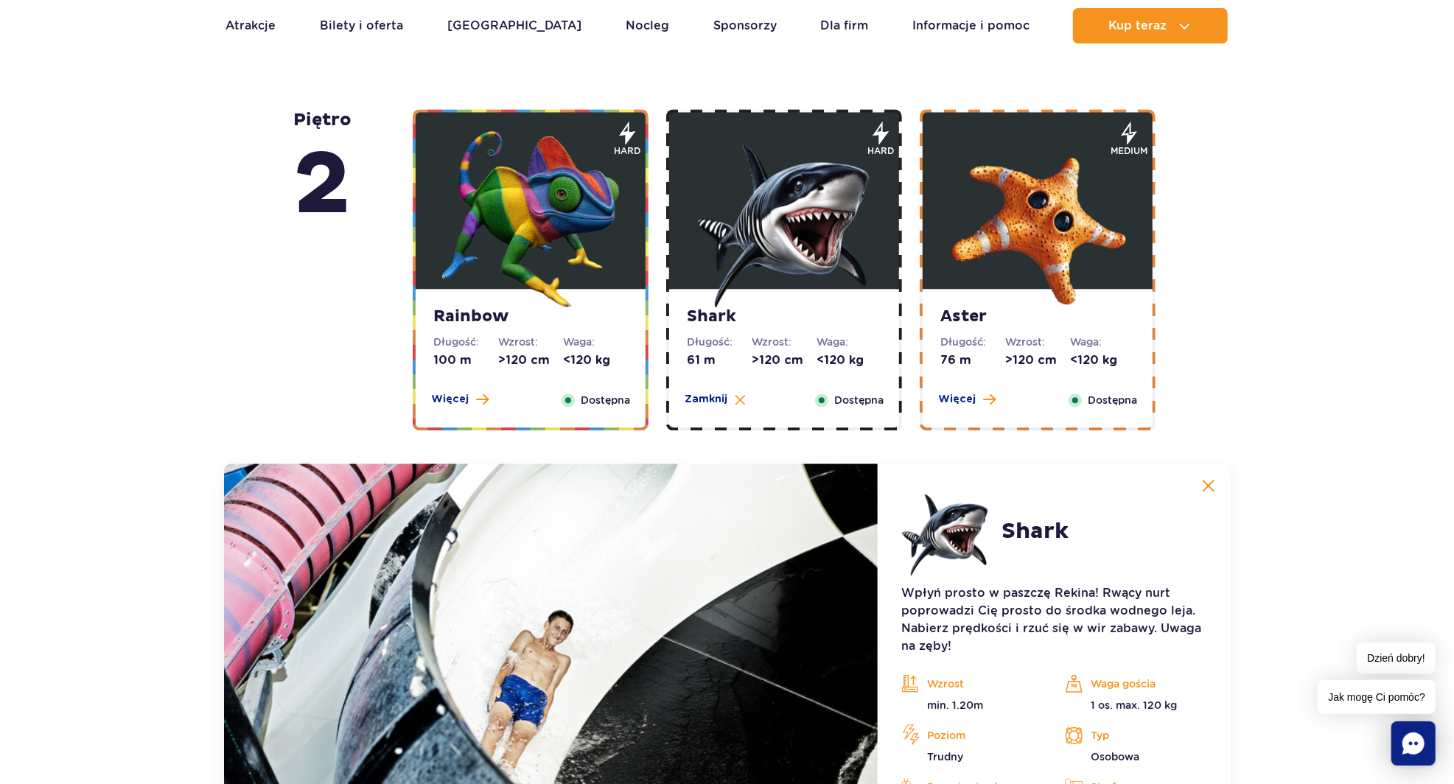
scroll to position [2444, 0]
click at [955, 393] on span "Więcej" at bounding box center [957, 400] width 38 height 15
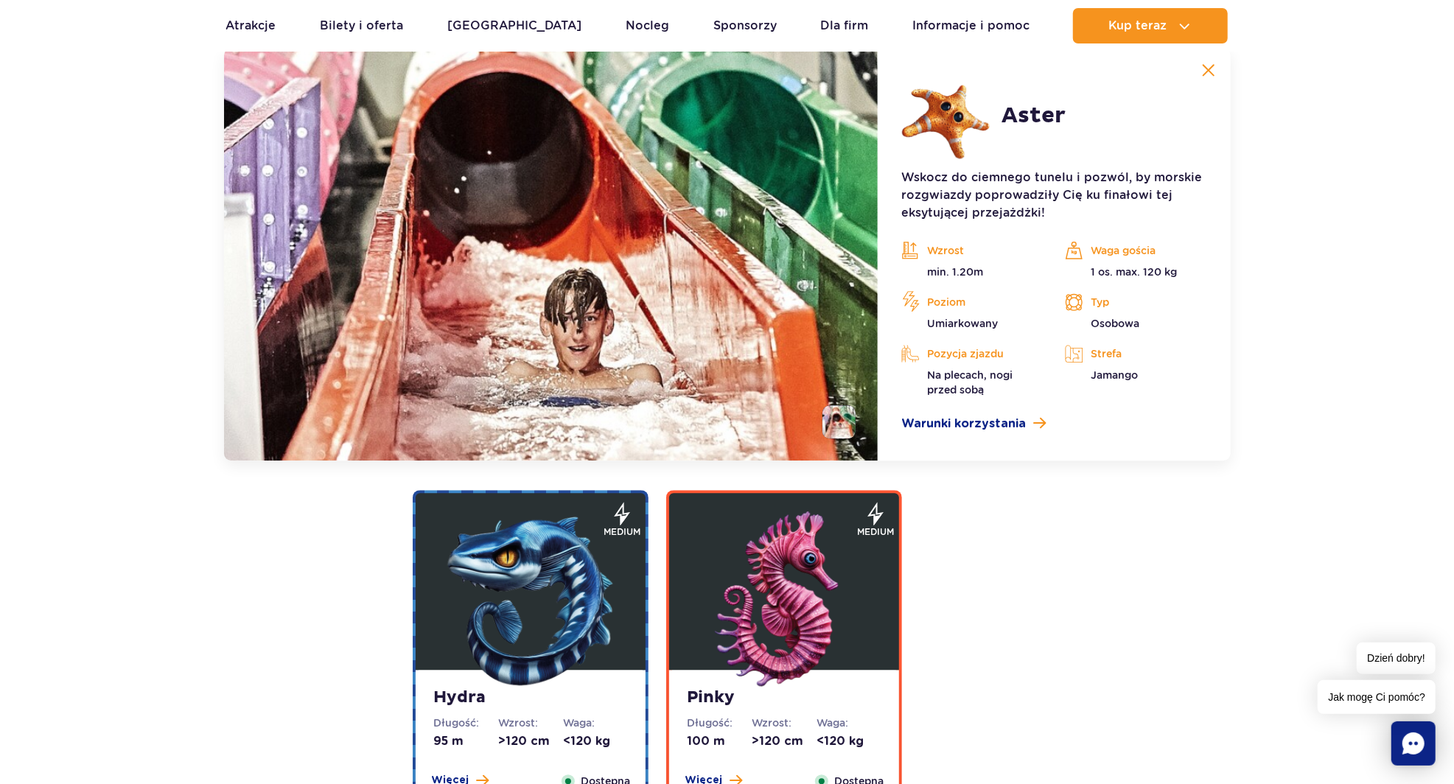
scroll to position [2862, 0]
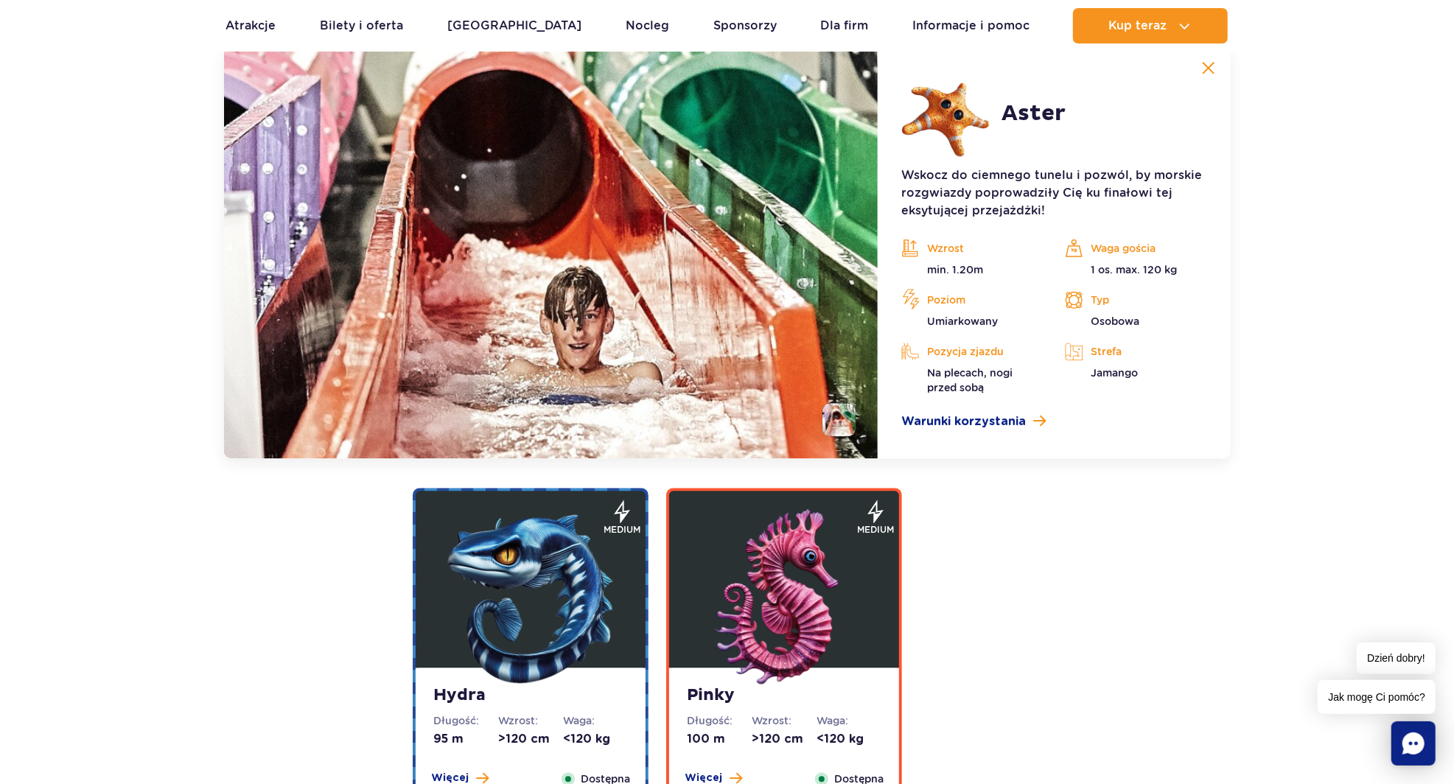
click at [717, 773] on span "Więcej" at bounding box center [704, 778] width 38 height 15
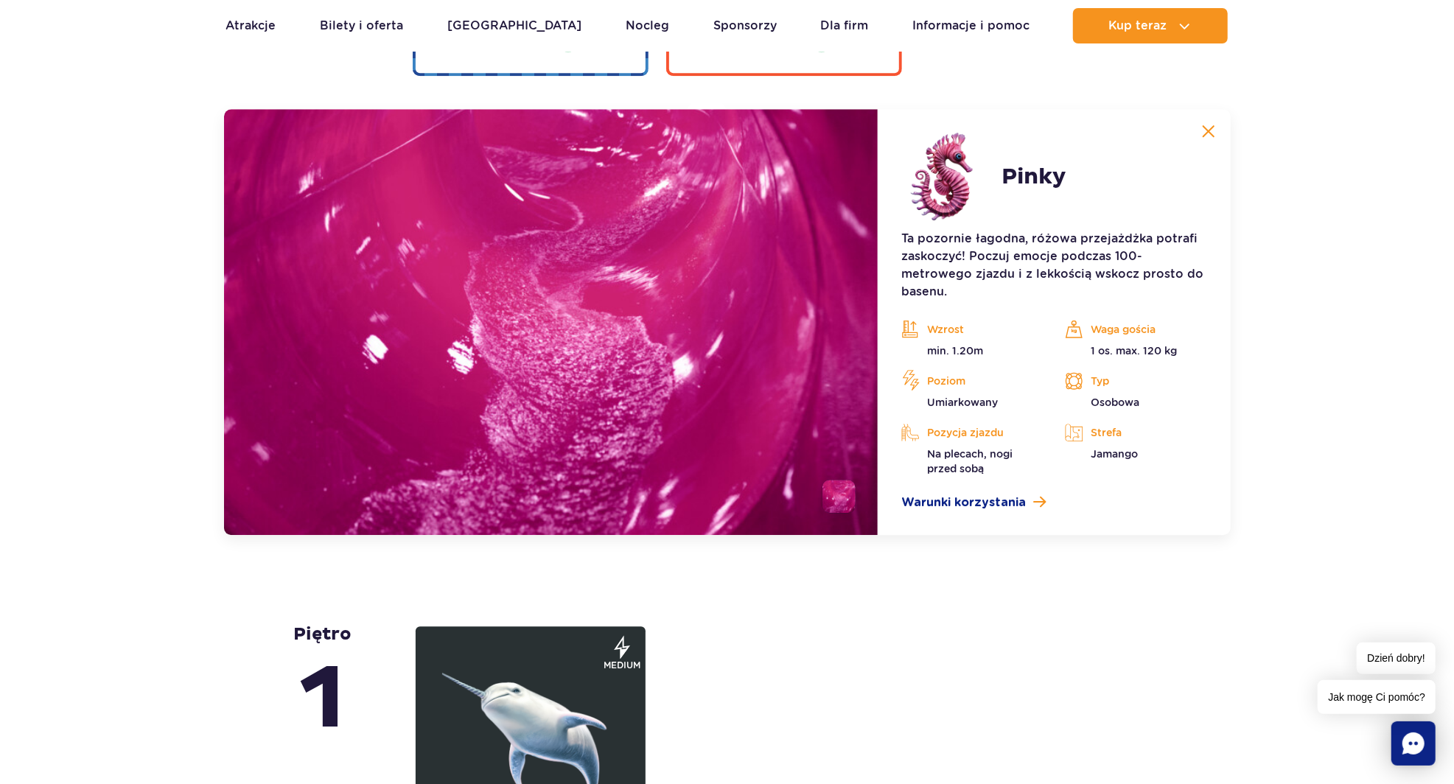
scroll to position [3170, 0]
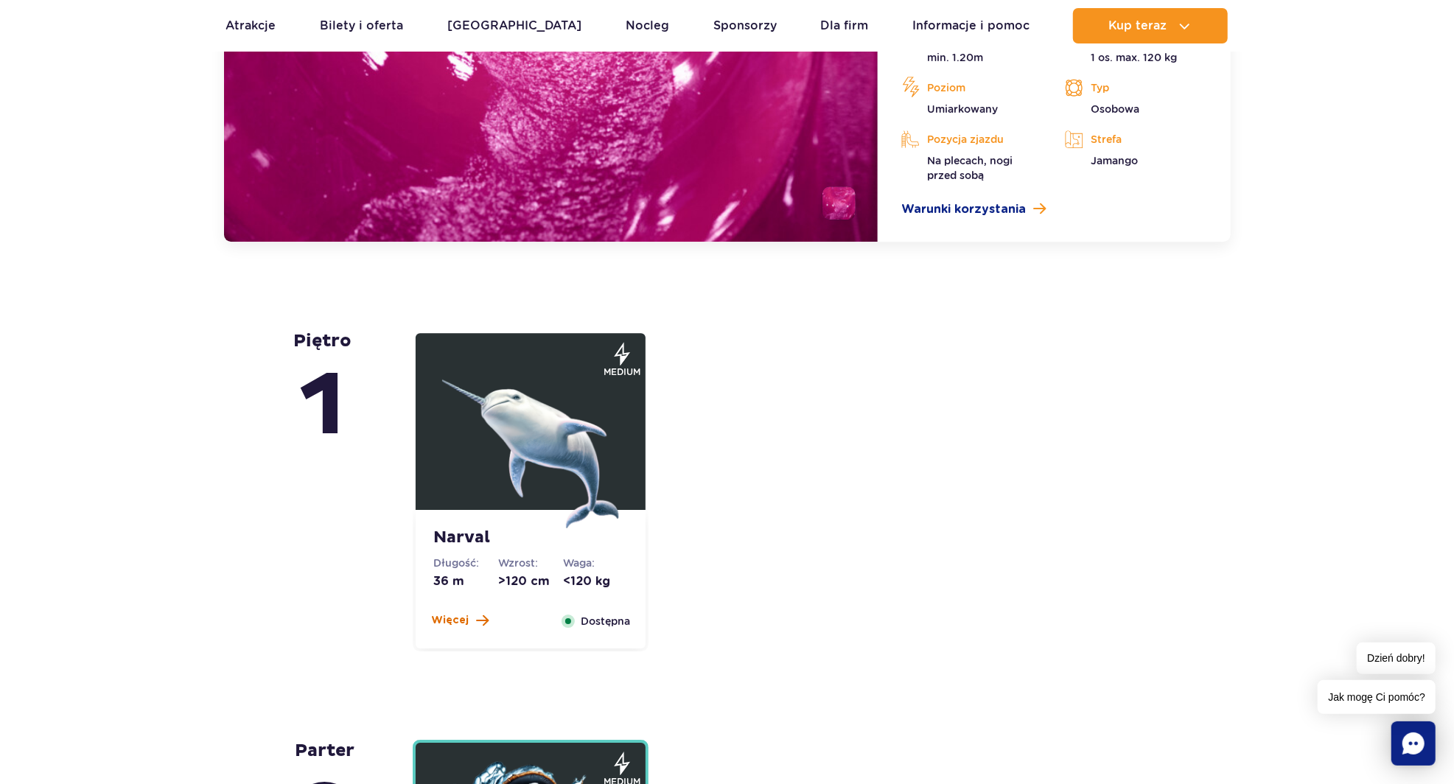
click at [442, 621] on span "Więcej" at bounding box center [450, 620] width 38 height 15
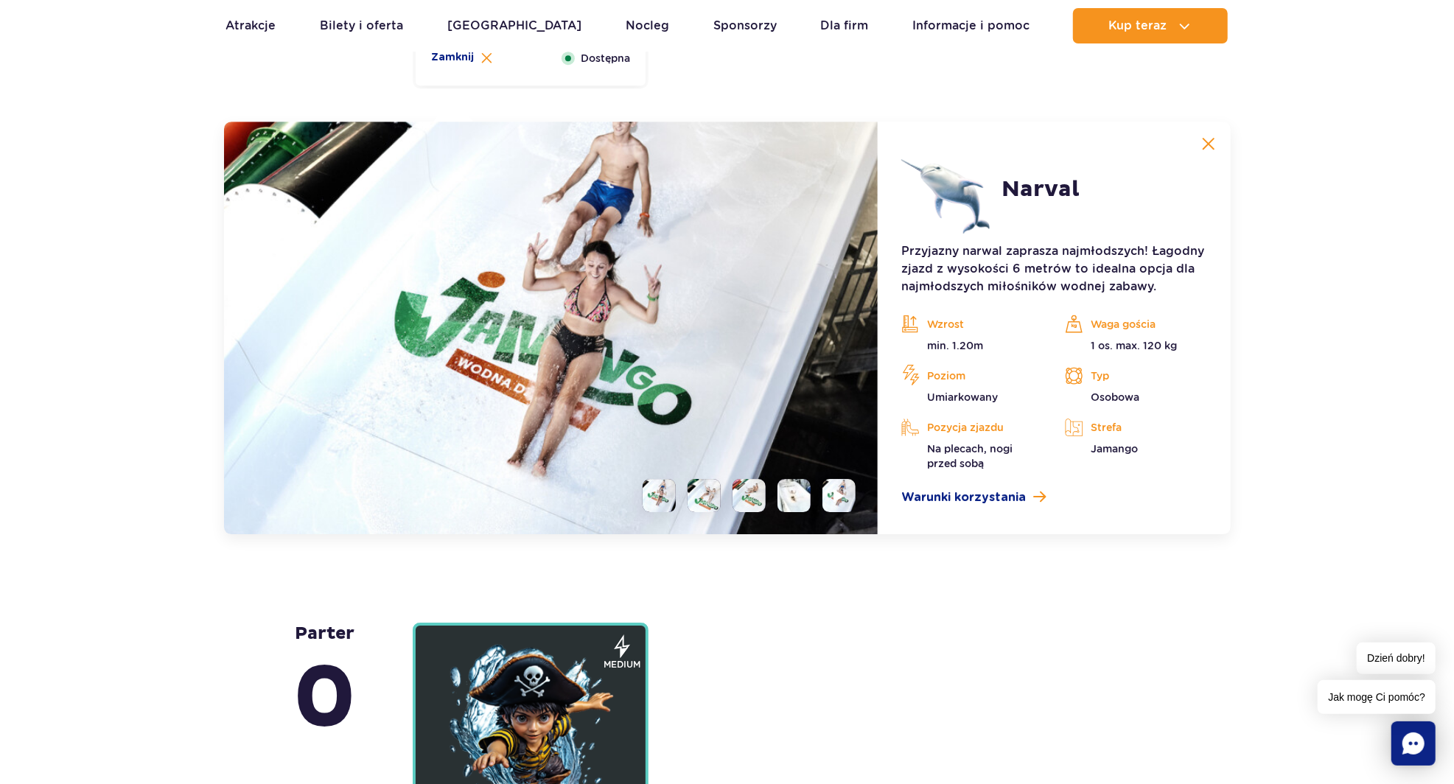
scroll to position [3580, 0]
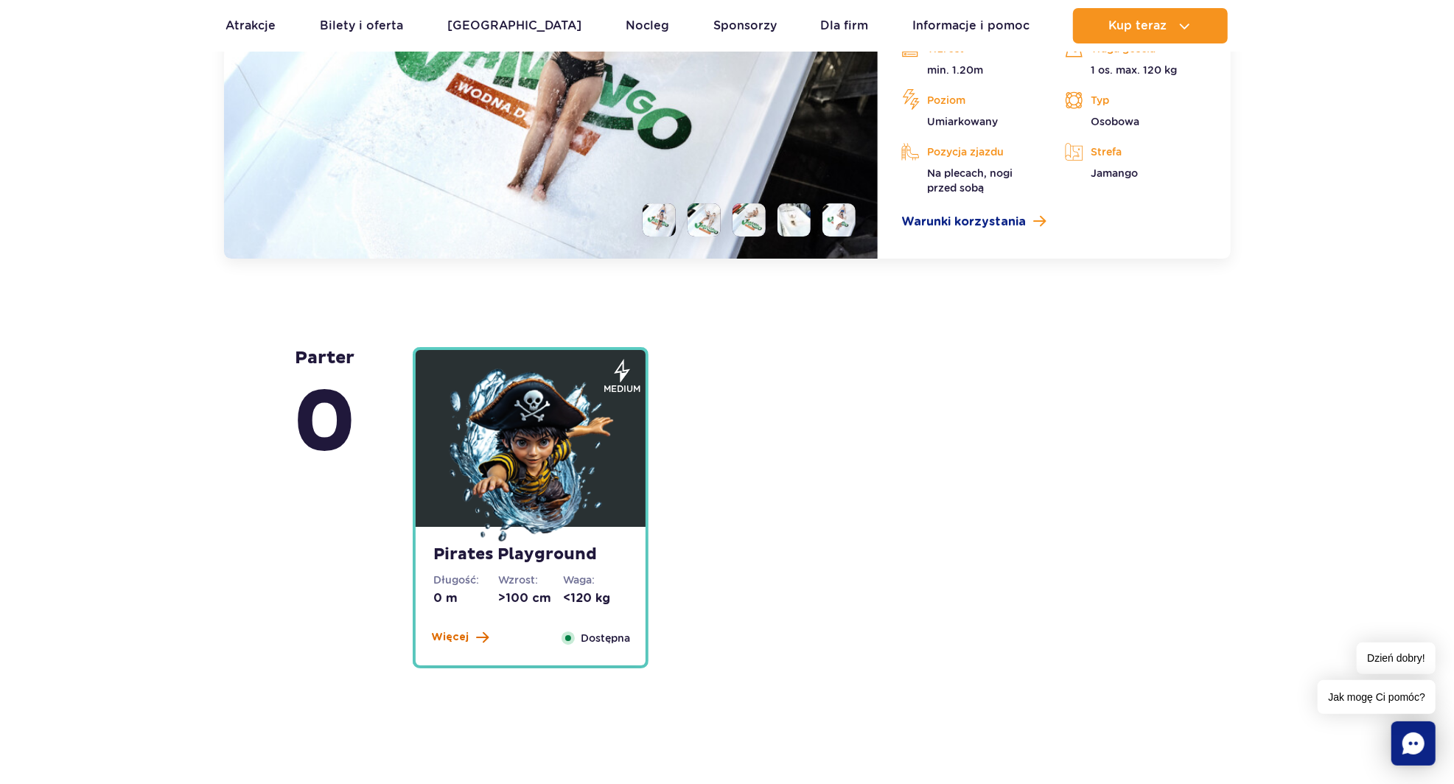
click at [451, 641] on span "Więcej" at bounding box center [450, 637] width 38 height 15
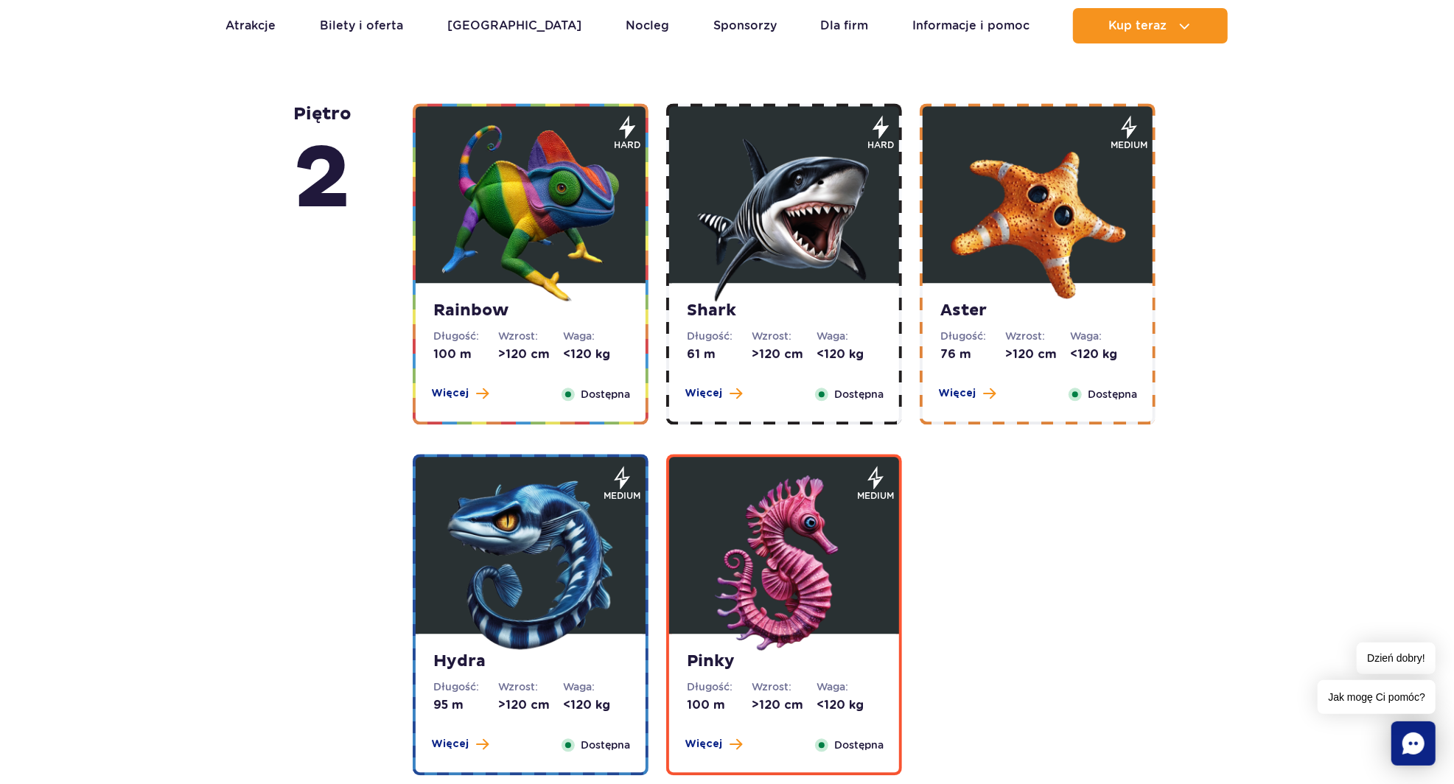
scroll to position [2433, 0]
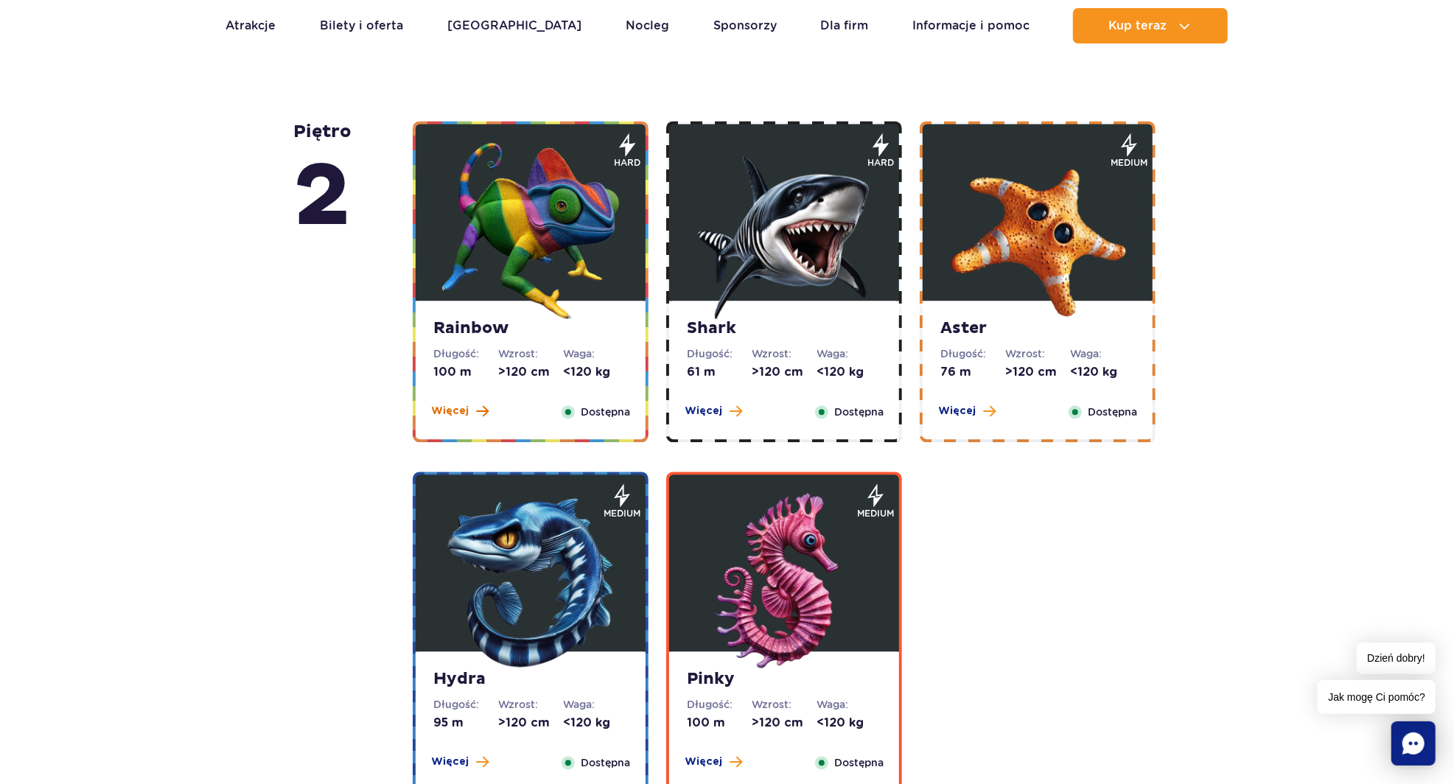
click at [460, 412] on span "Więcej" at bounding box center [450, 411] width 38 height 15
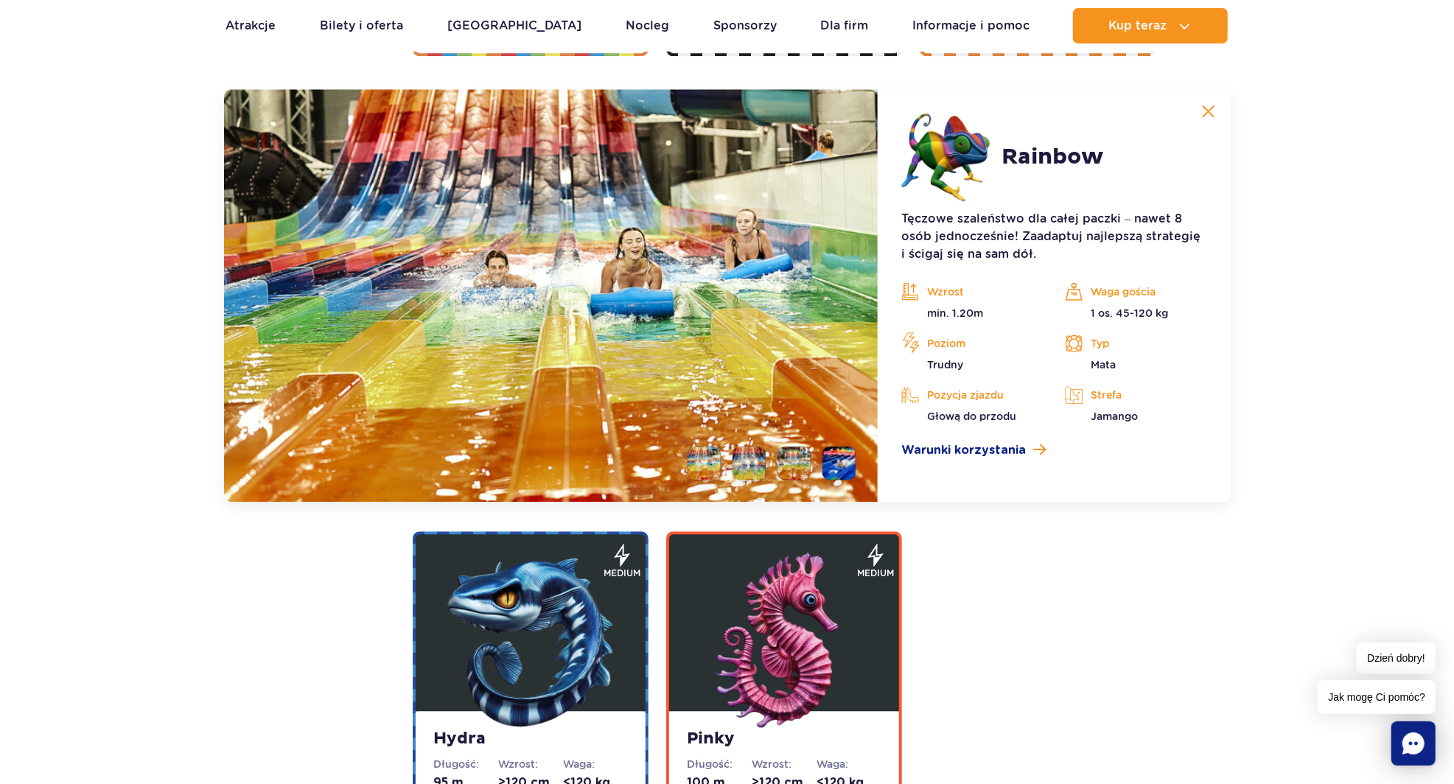
scroll to position [2810, 0]
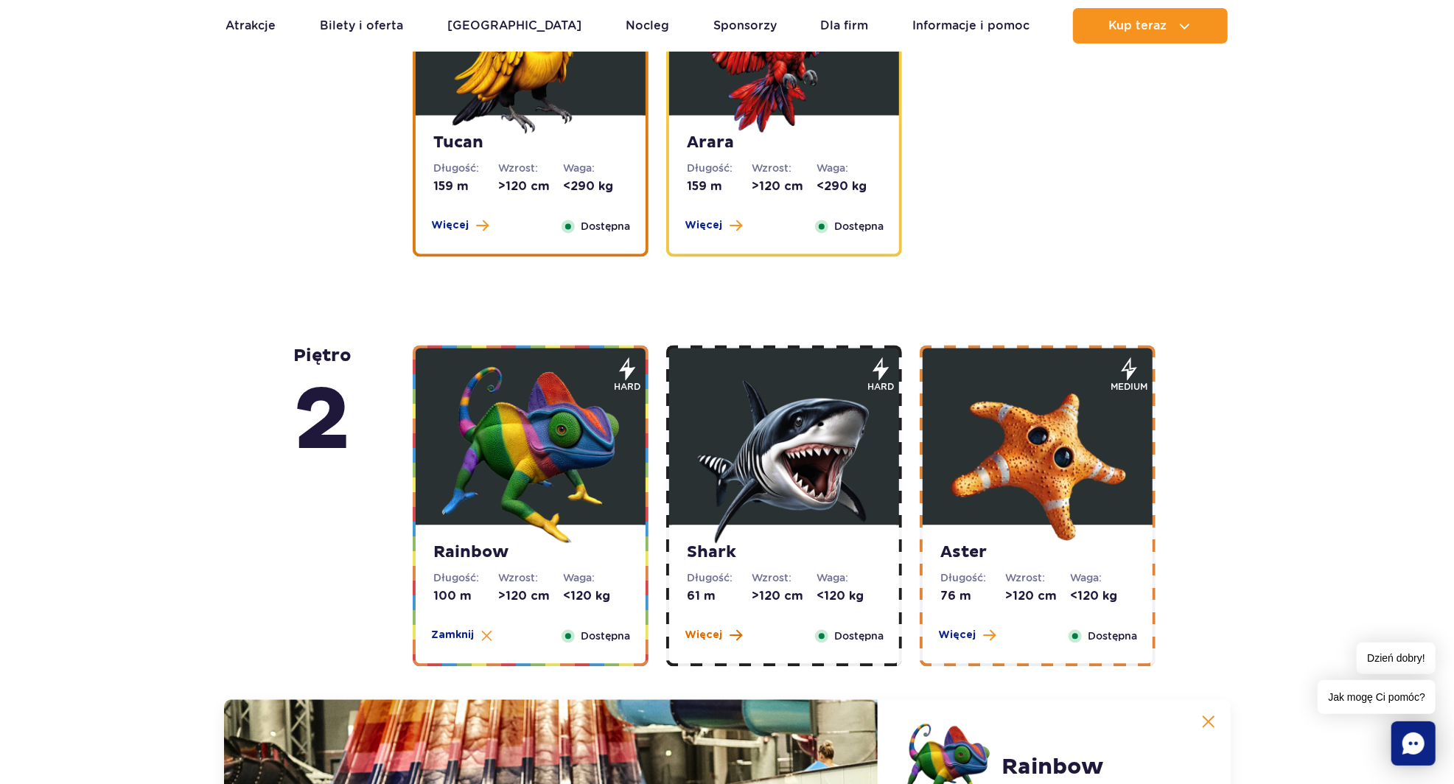
click at [699, 640] on span "Więcej" at bounding box center [704, 635] width 38 height 15
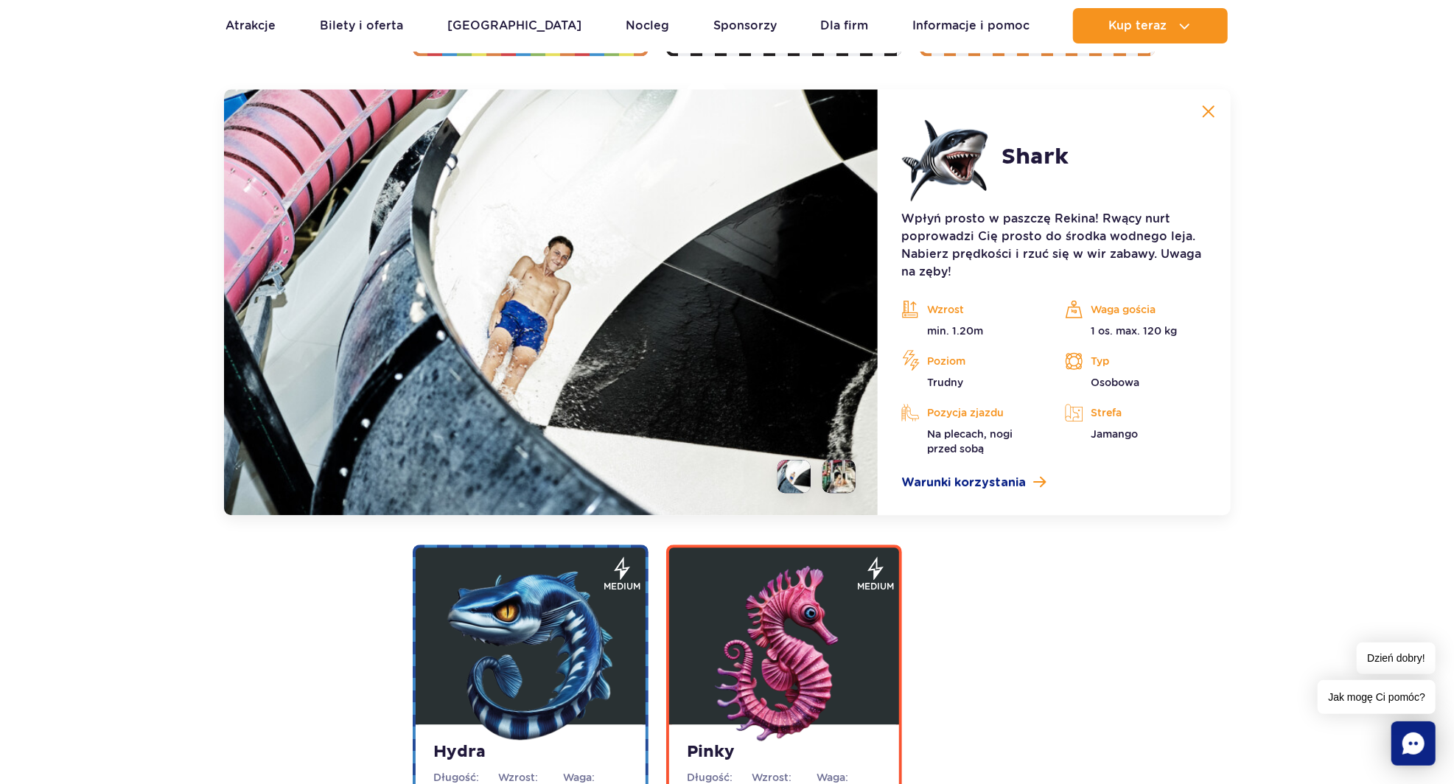
scroll to position [2819, 0]
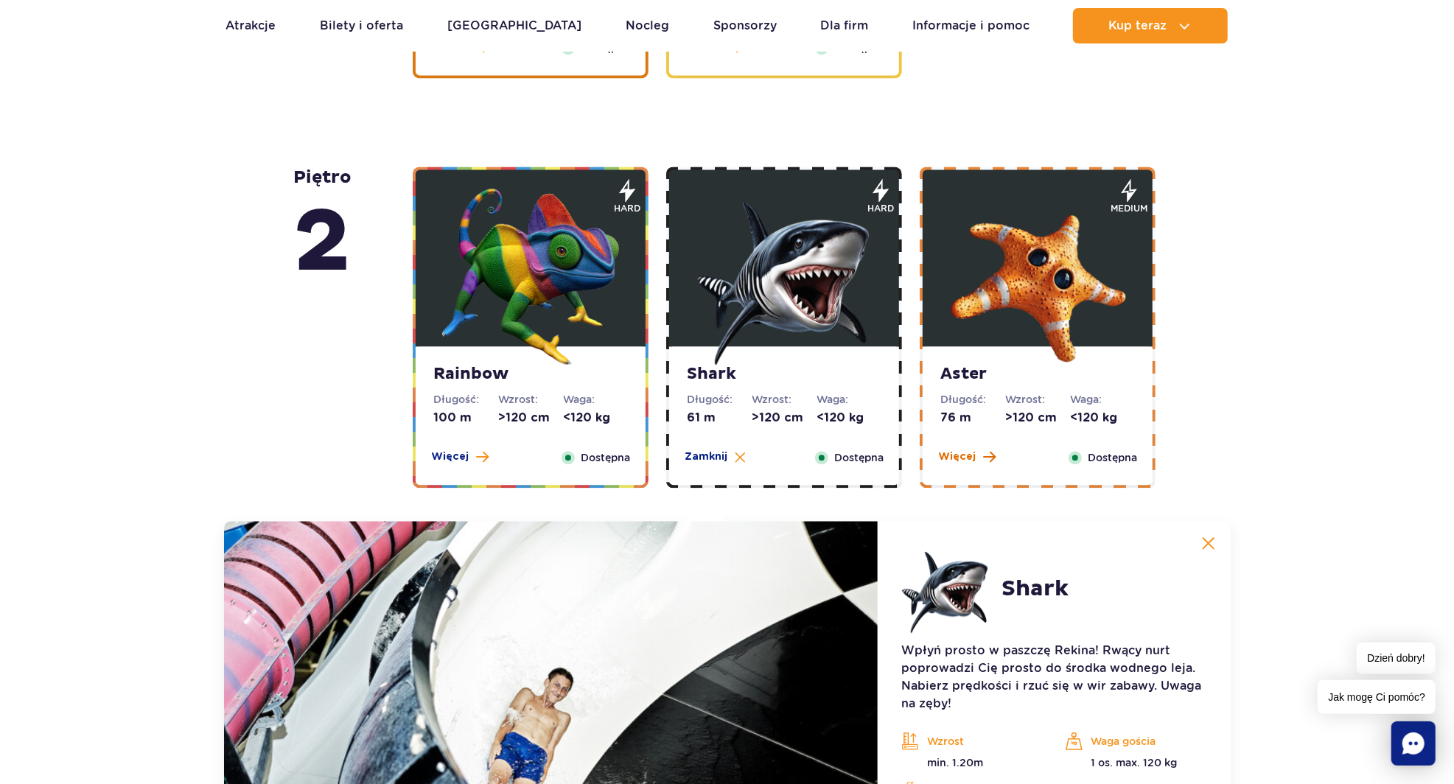
click at [959, 463] on span "Więcej" at bounding box center [957, 457] width 38 height 15
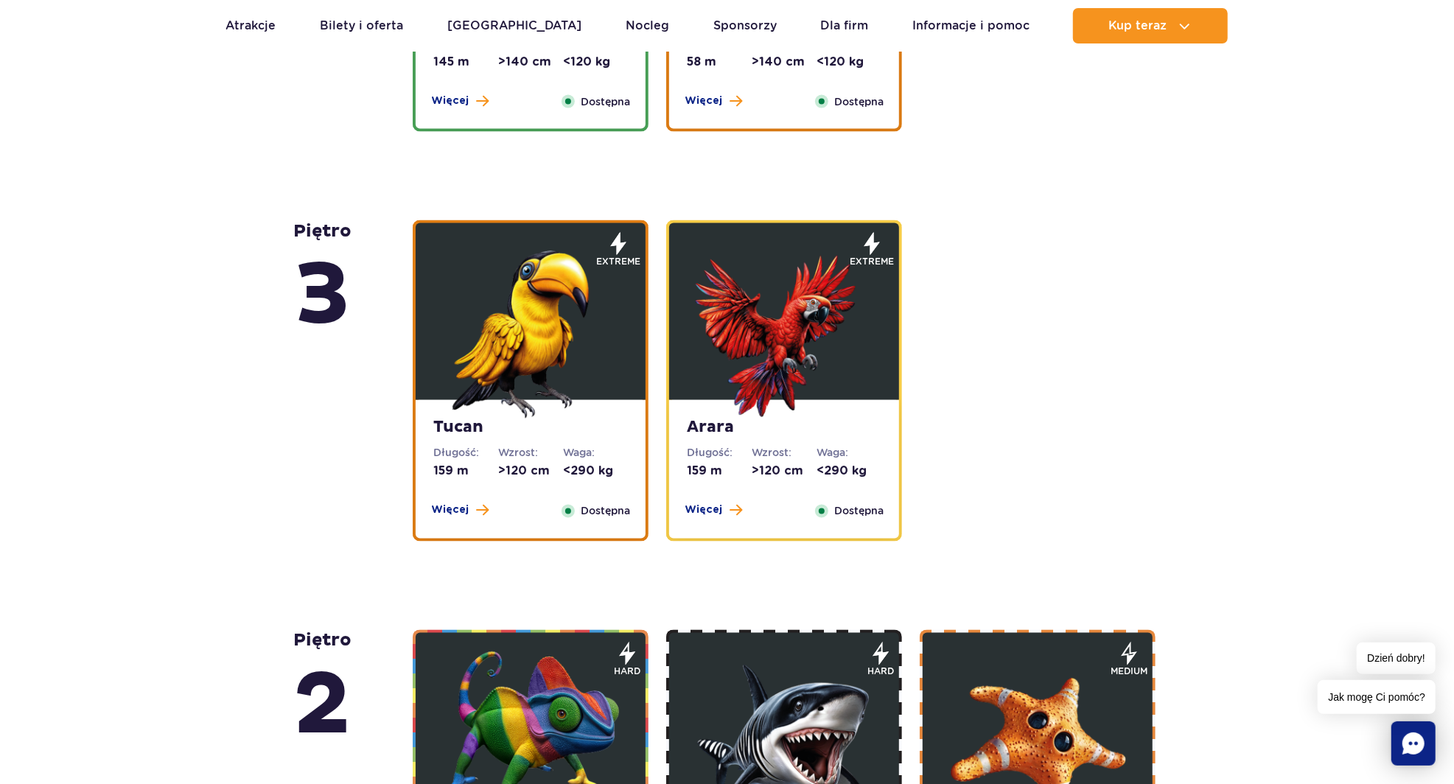
scroll to position [1925, 0]
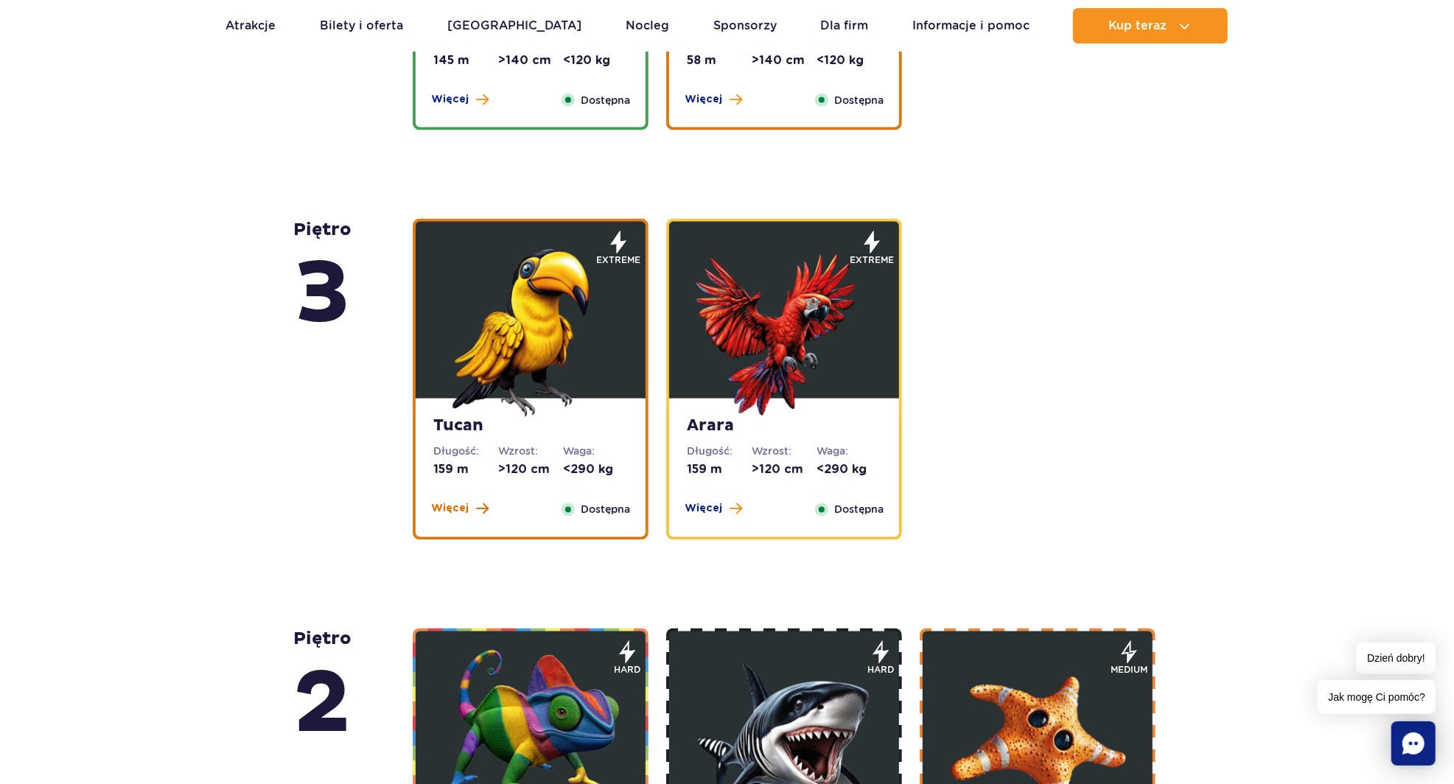
click at [450, 513] on span "Więcej" at bounding box center [450, 509] width 38 height 15
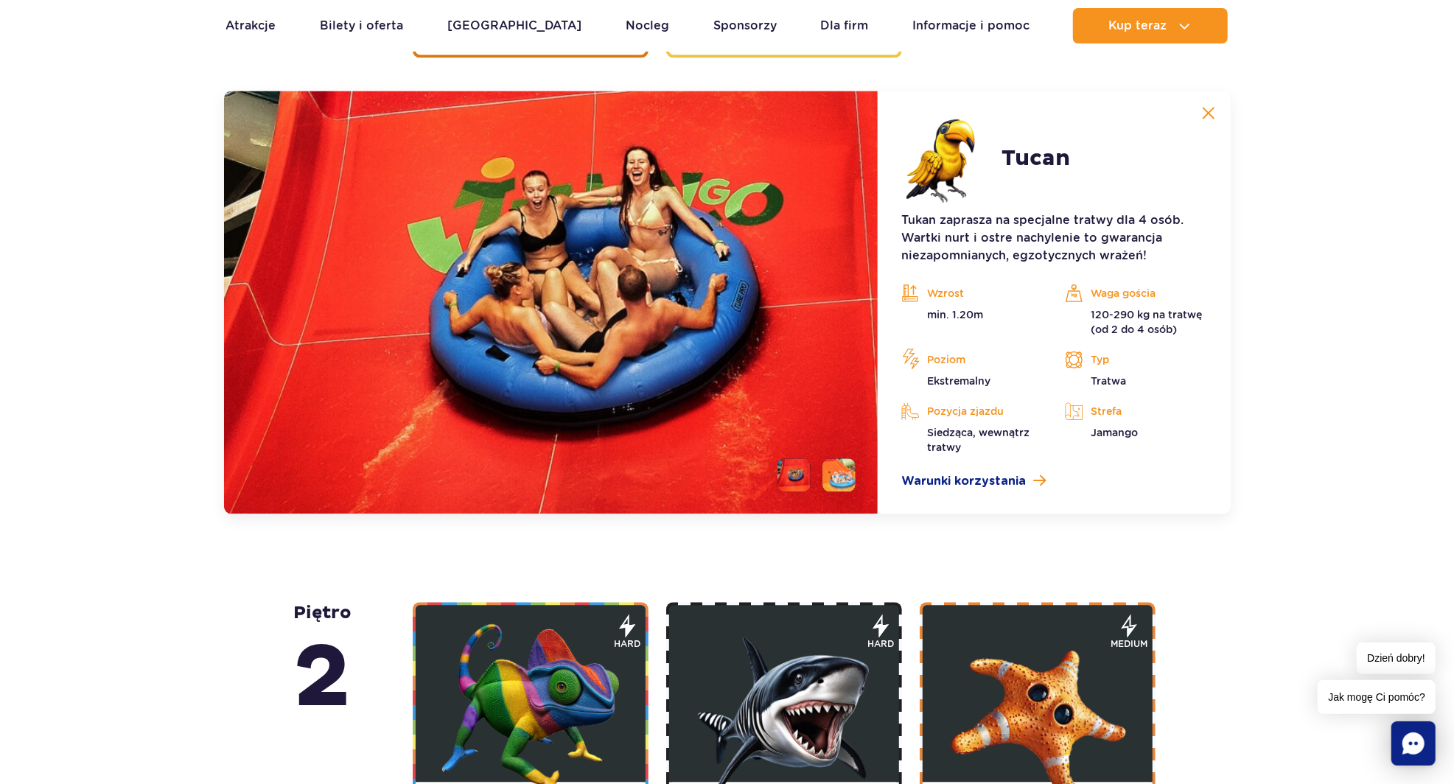
scroll to position [2409, 0]
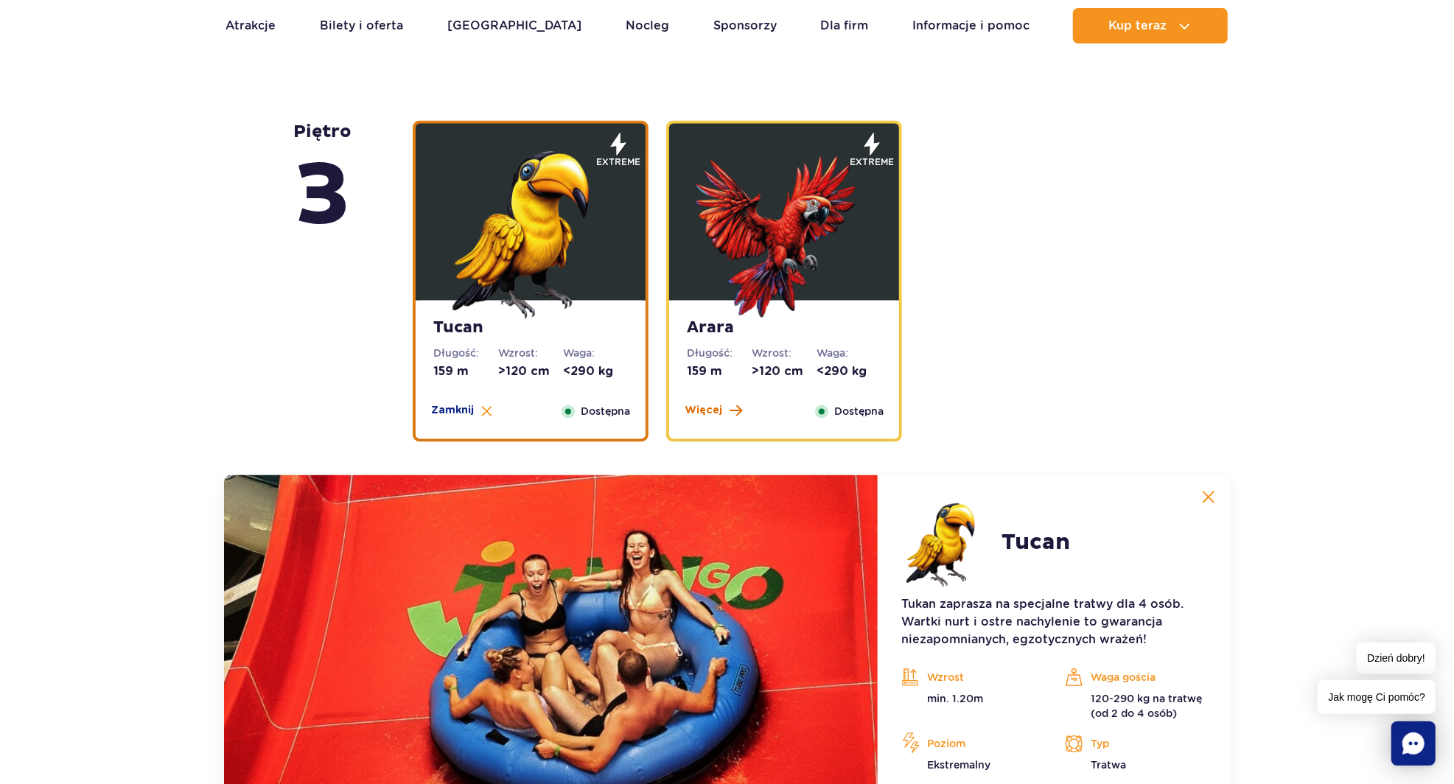
click at [691, 413] on span "Więcej" at bounding box center [704, 411] width 38 height 15
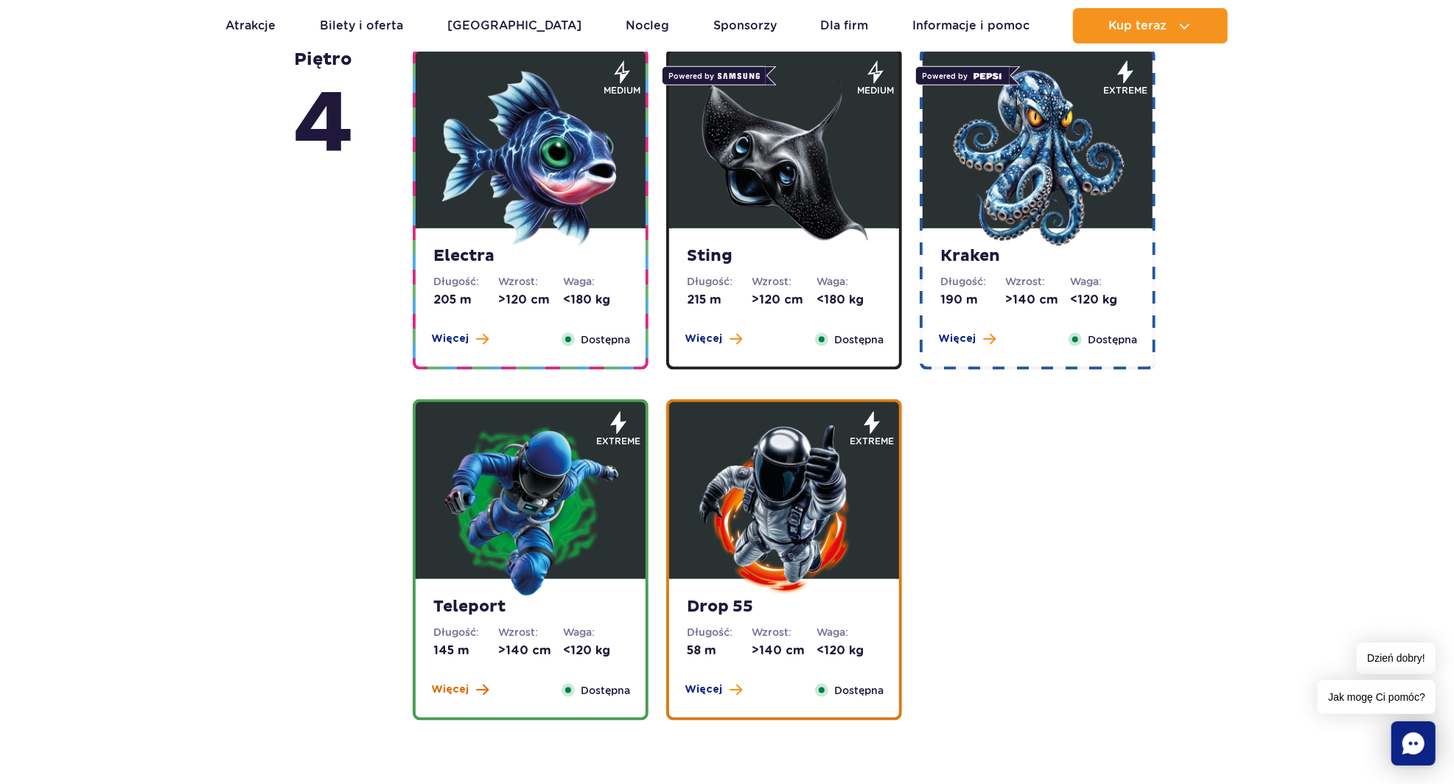
click at [450, 685] on span "Więcej" at bounding box center [450, 690] width 38 height 15
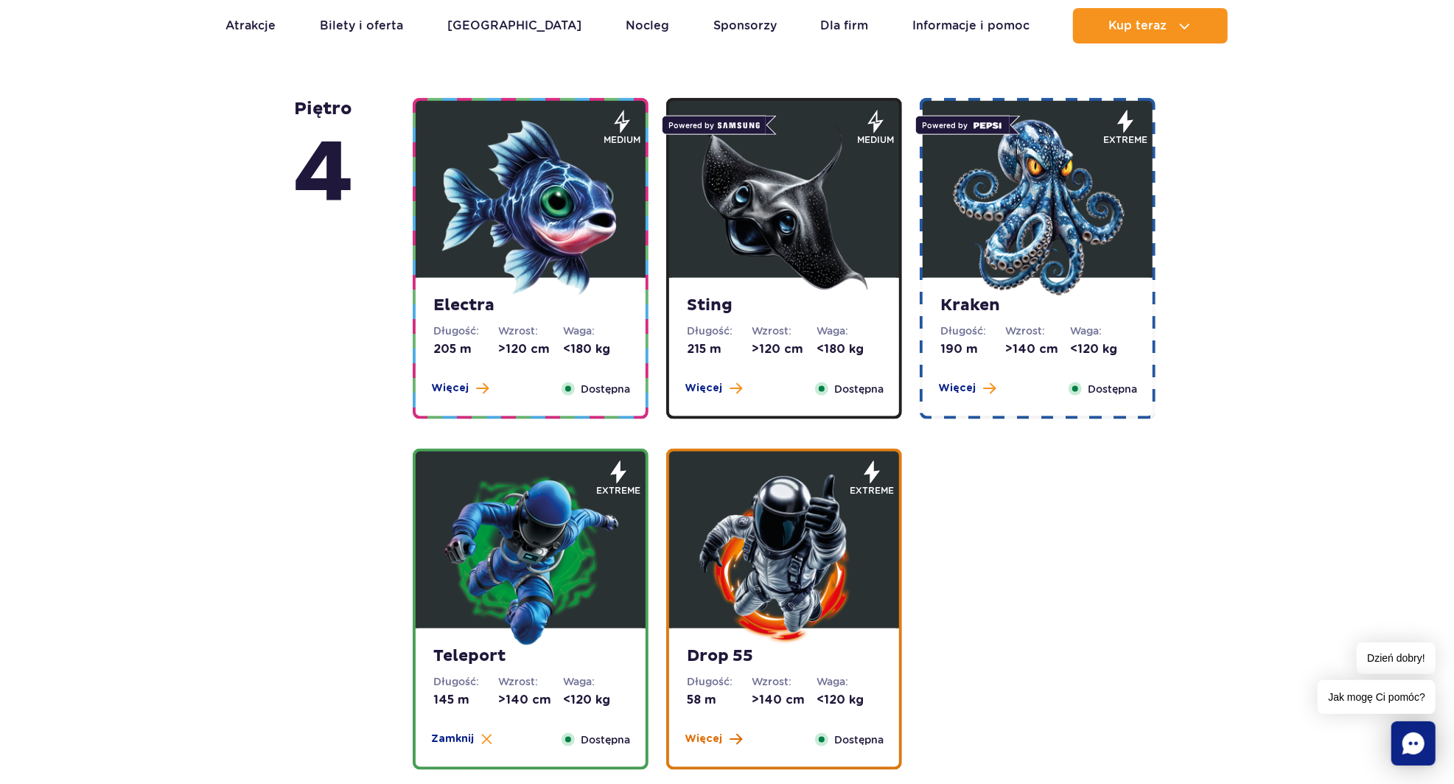
click at [715, 734] on span "Więcej" at bounding box center [704, 739] width 38 height 15
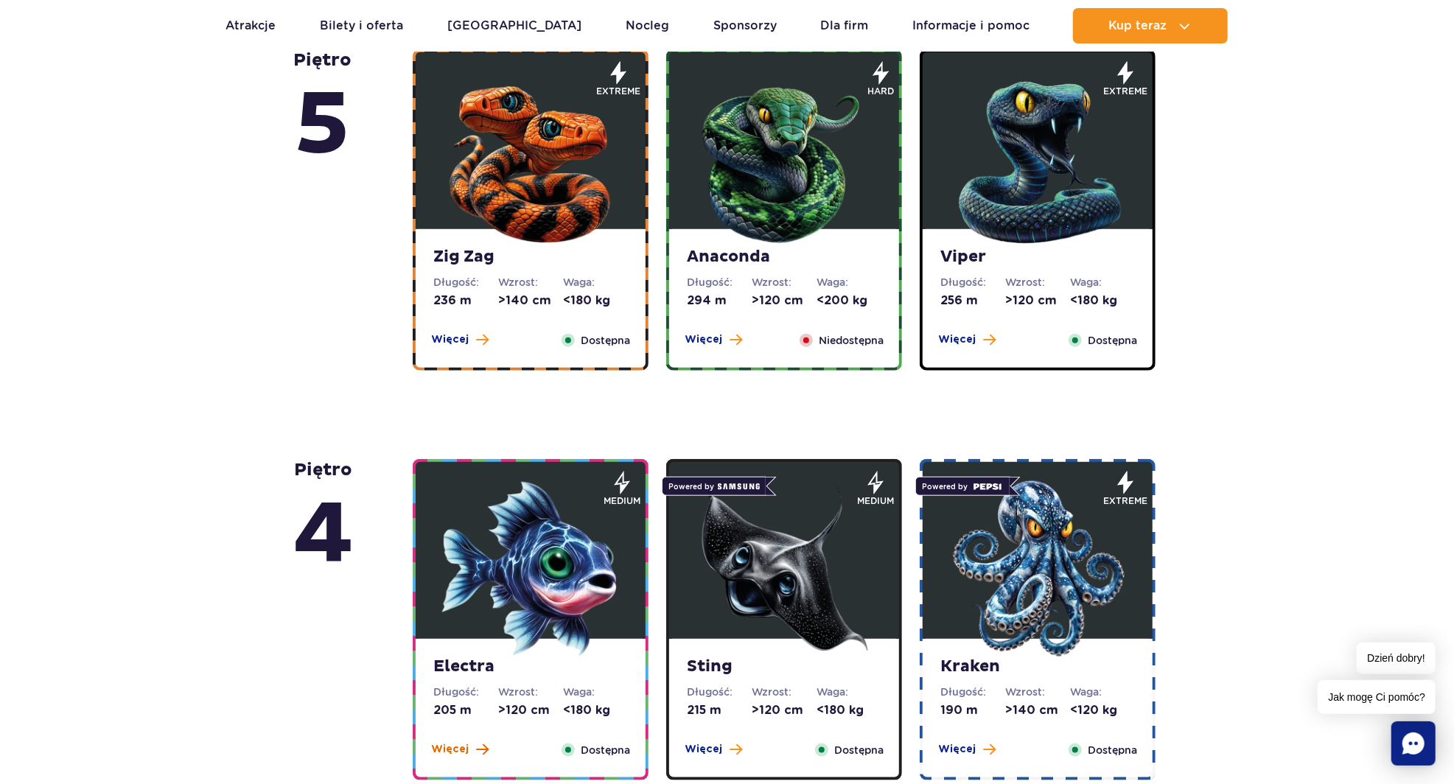
click at [453, 752] on span "Więcej" at bounding box center [450, 749] width 38 height 15
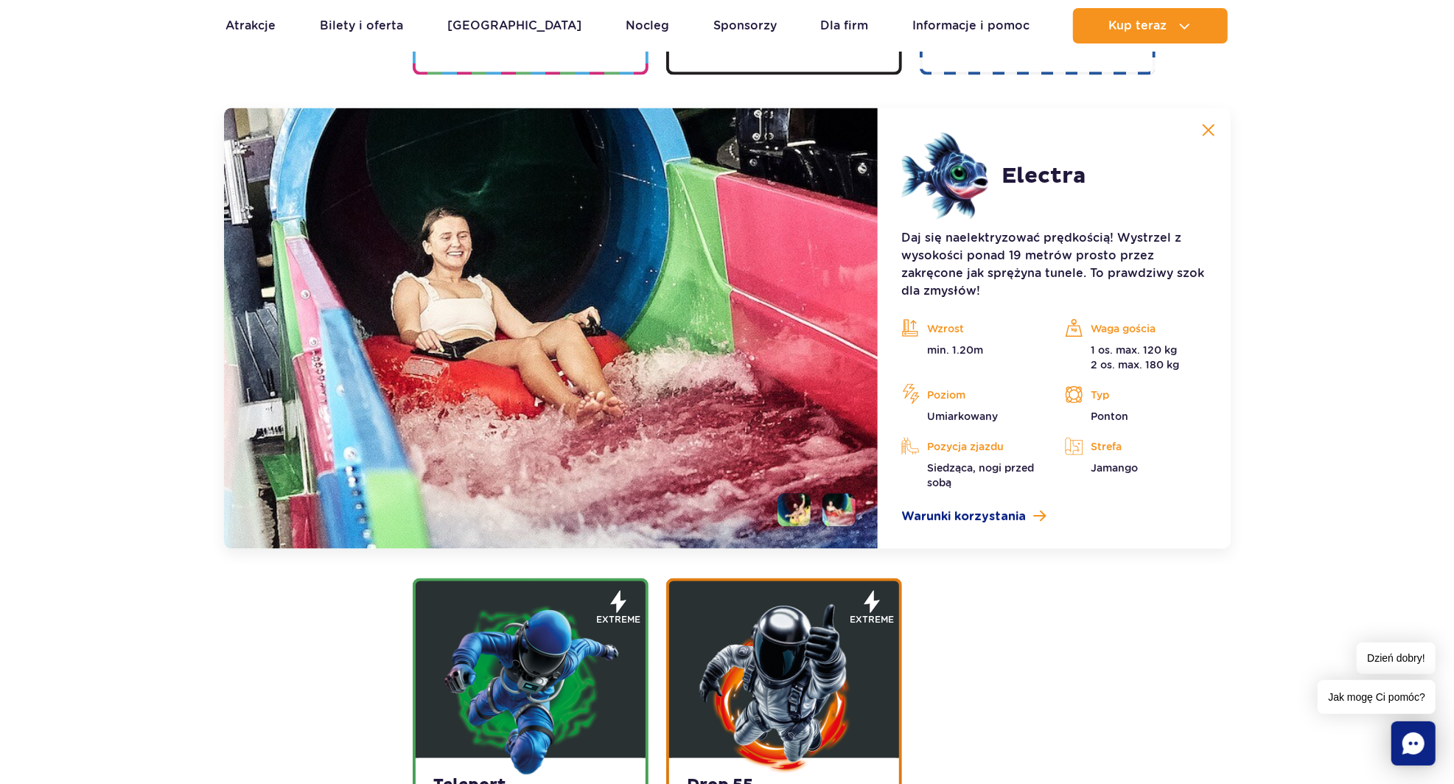
scroll to position [1648, 0]
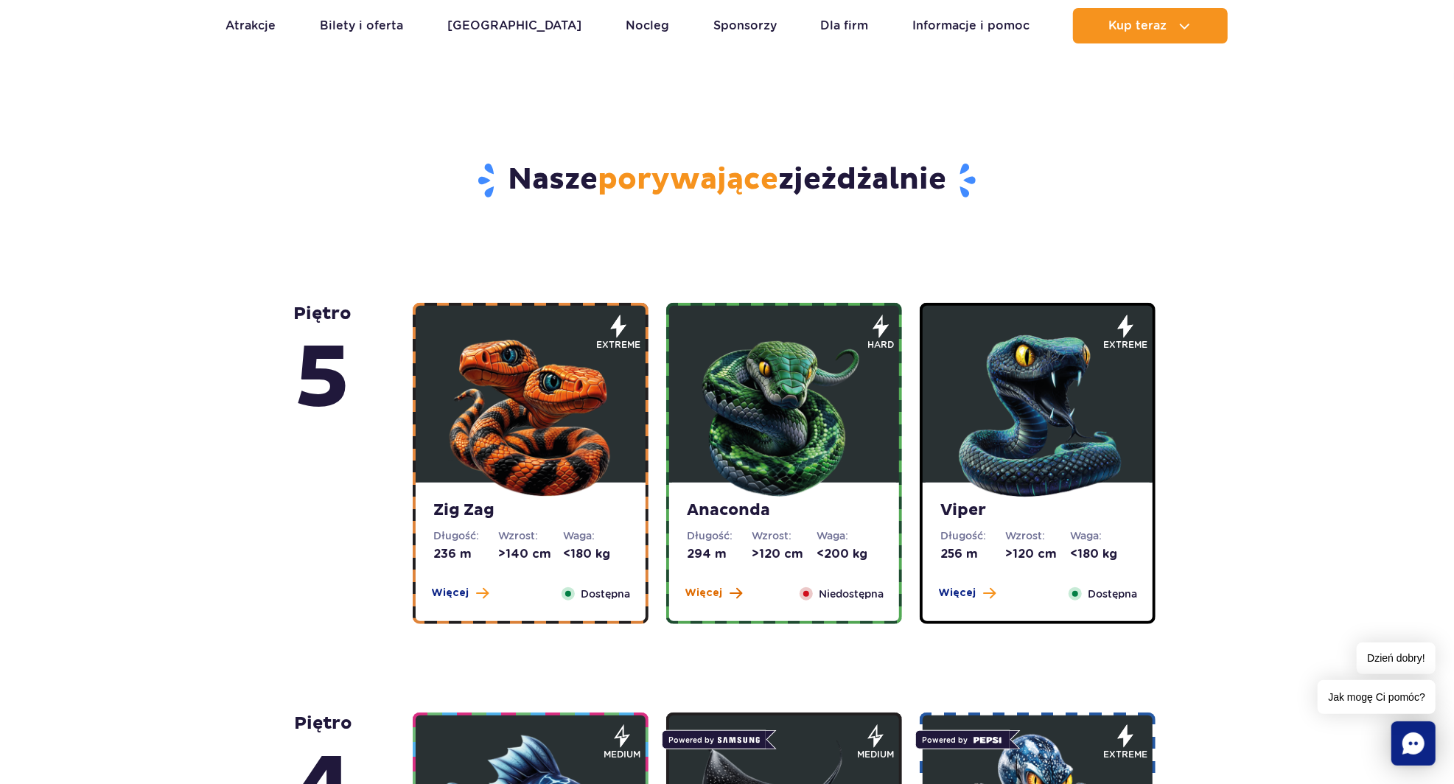
click at [703, 593] on span "Więcej" at bounding box center [704, 593] width 38 height 15
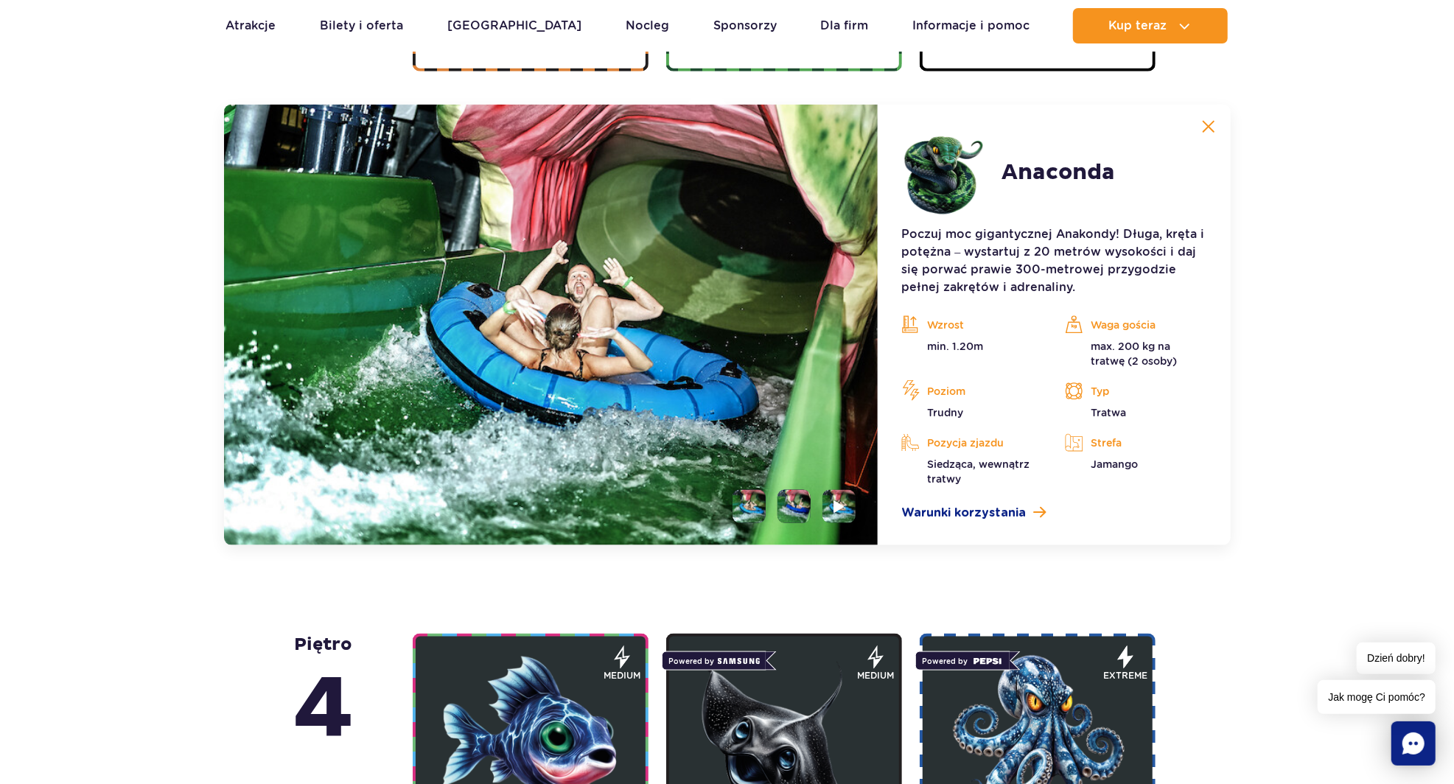
scroll to position [1238, 0]
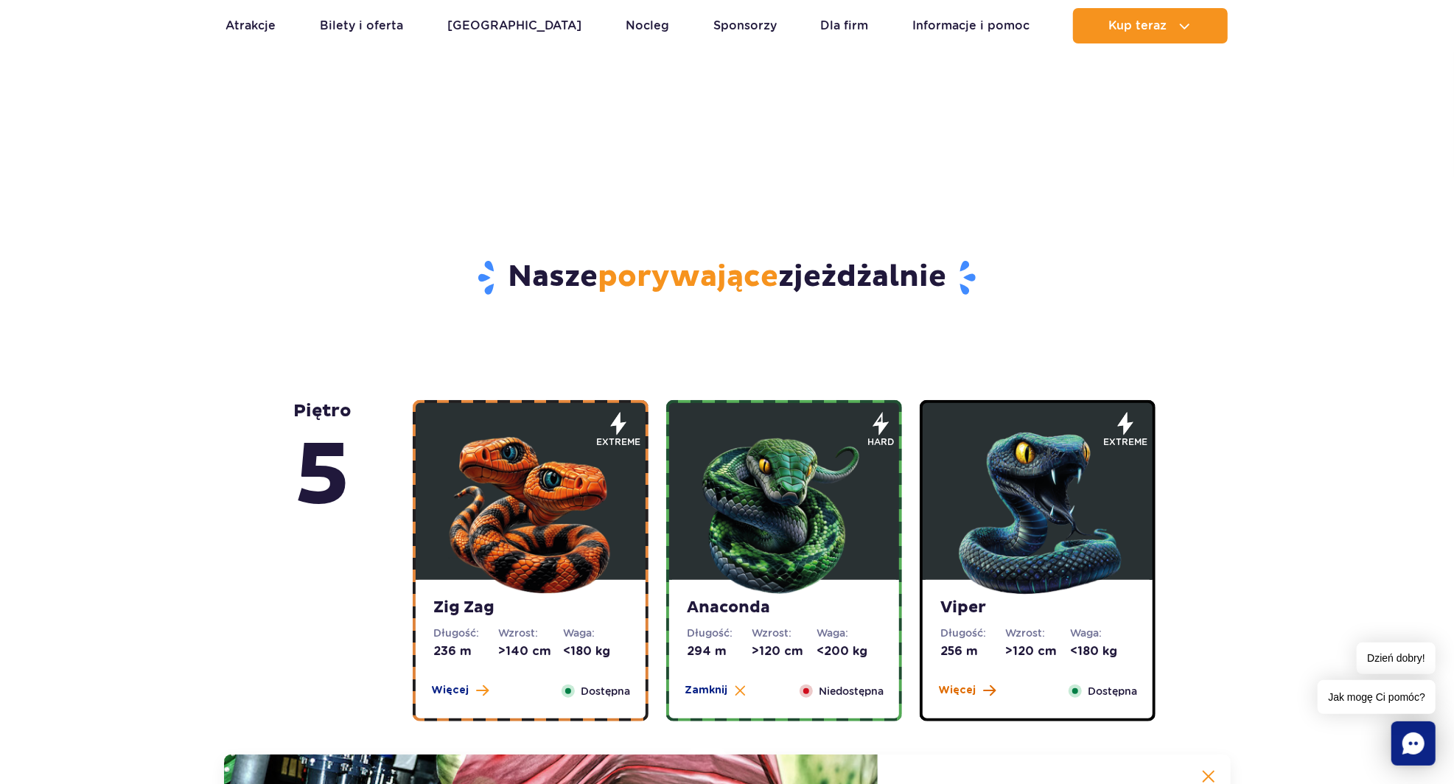
click at [951, 692] on span "Więcej" at bounding box center [957, 690] width 38 height 15
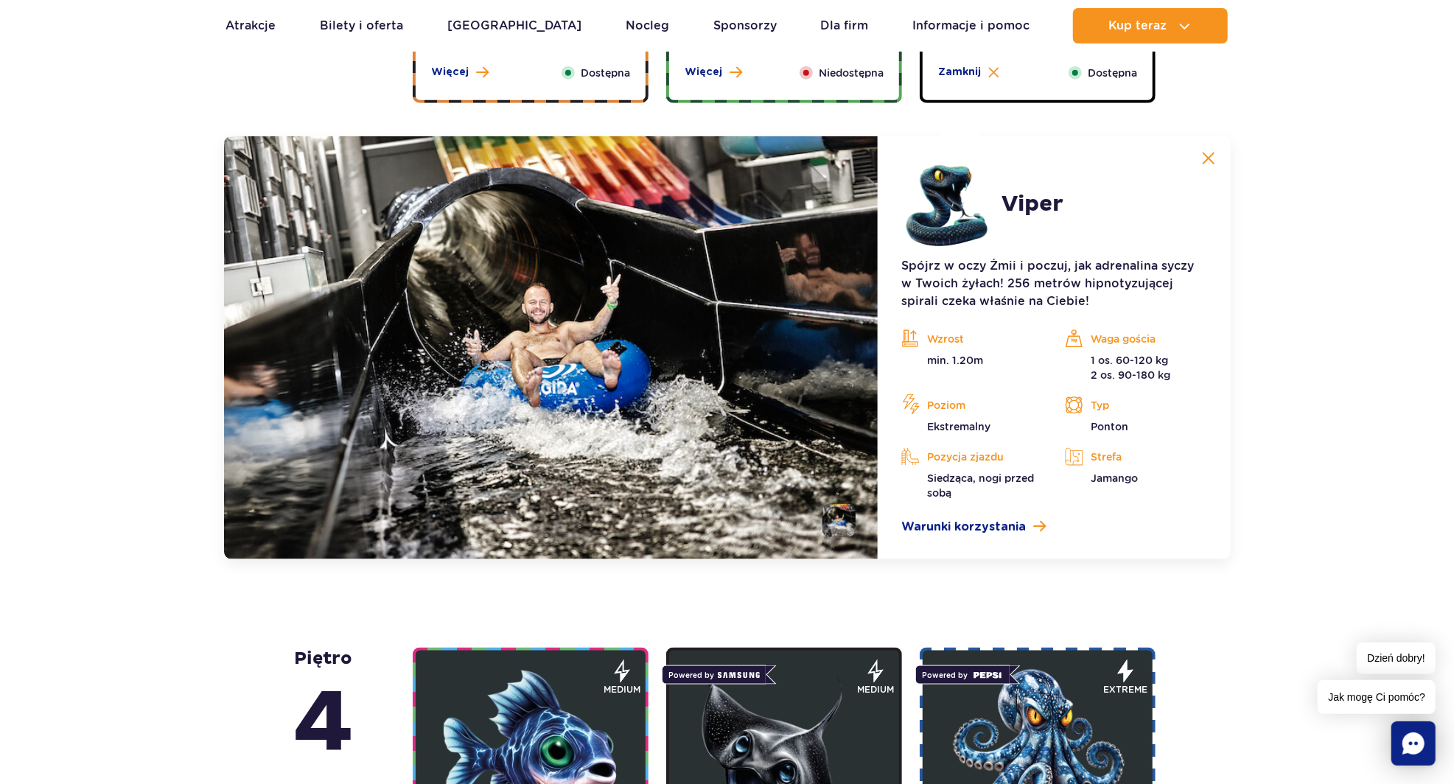
scroll to position [1189, 0]
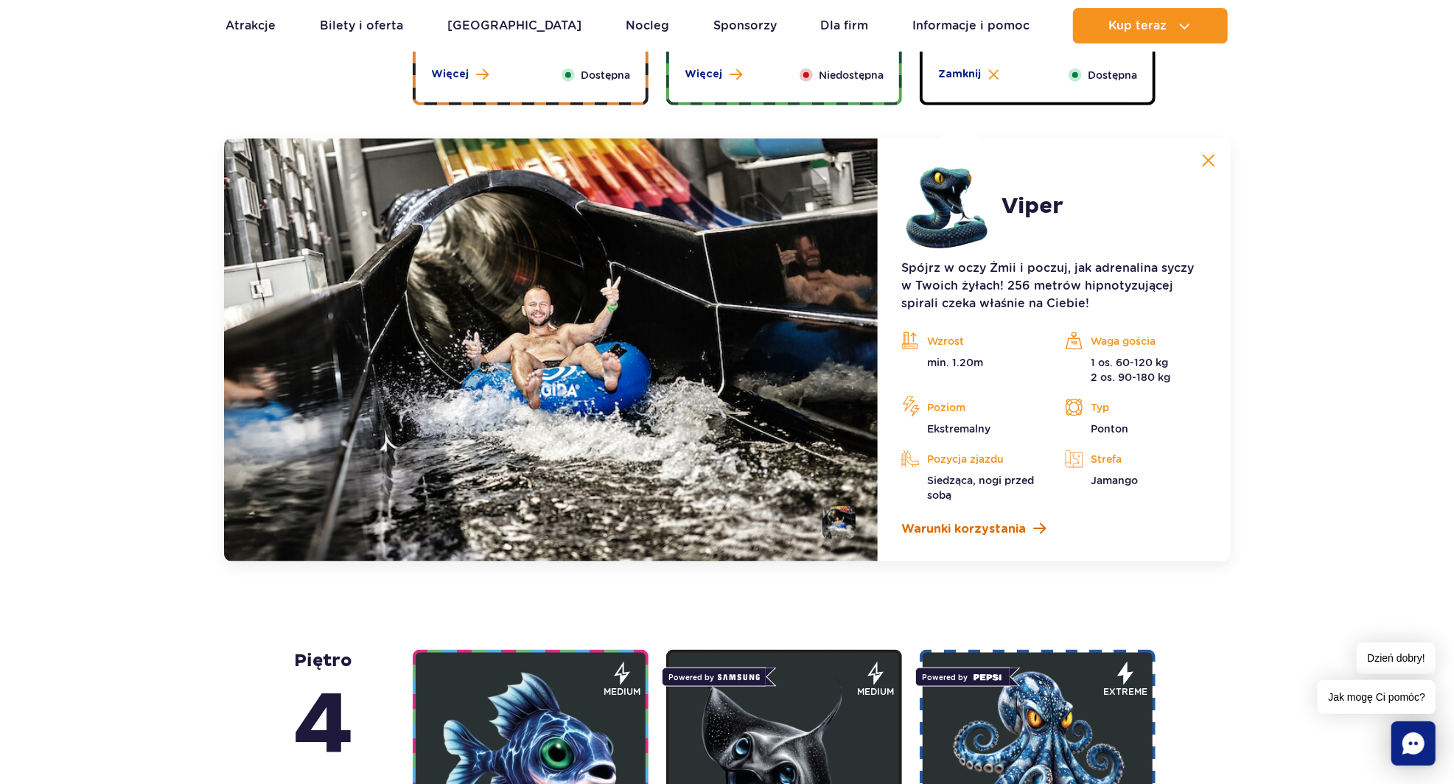
click at [921, 537] on span "Warunki korzystania" at bounding box center [964, 529] width 125 height 18
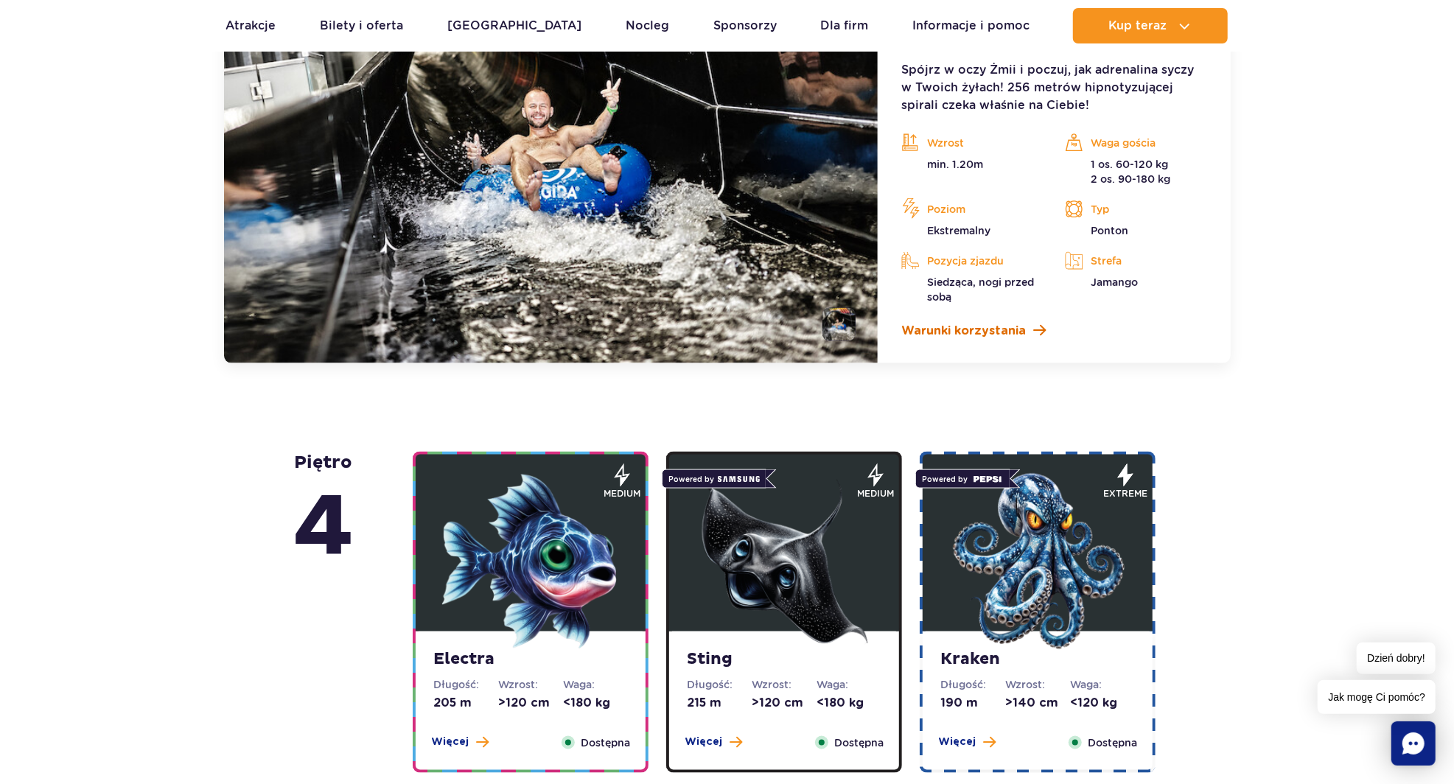
scroll to position [1387, 0]
click at [703, 744] on span "Więcej" at bounding box center [704, 742] width 38 height 15
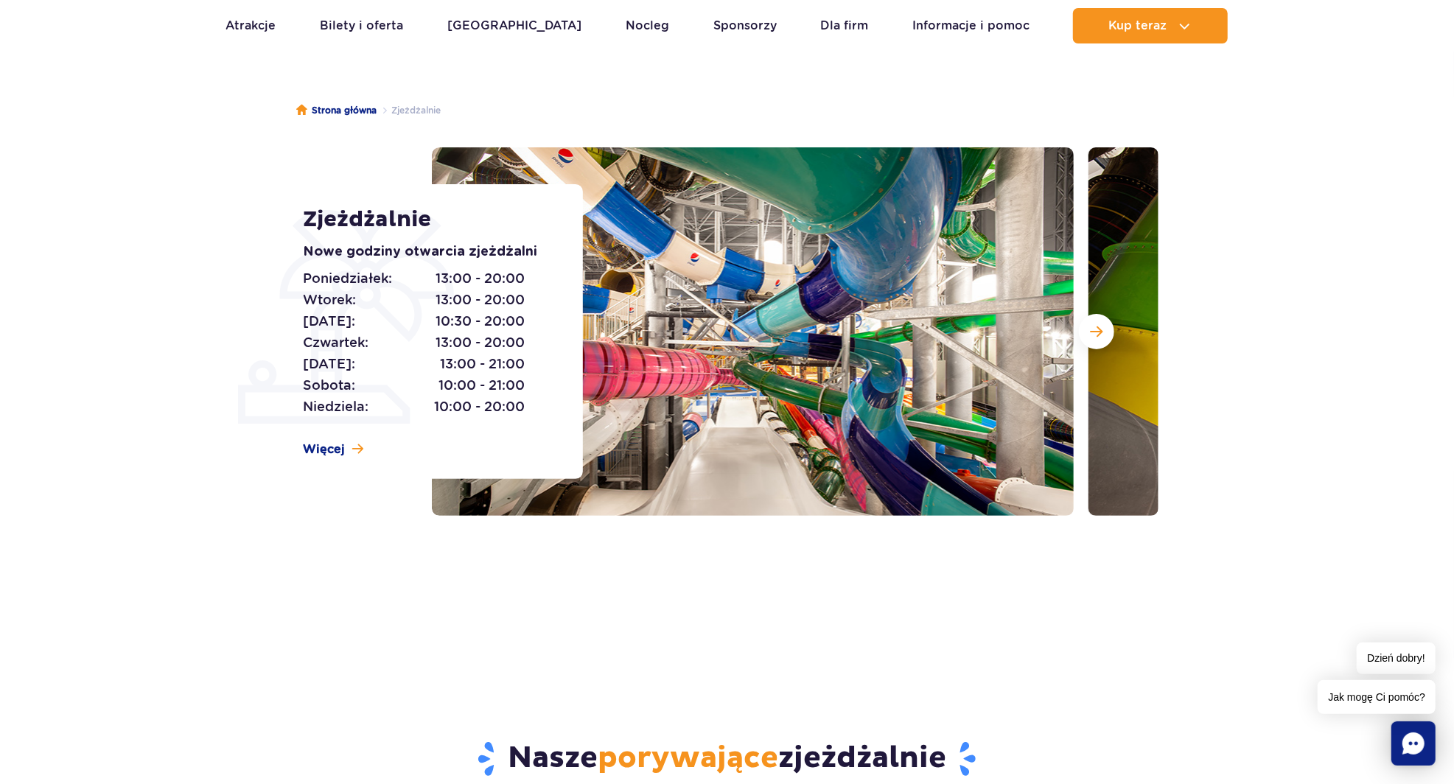
scroll to position [0, 0]
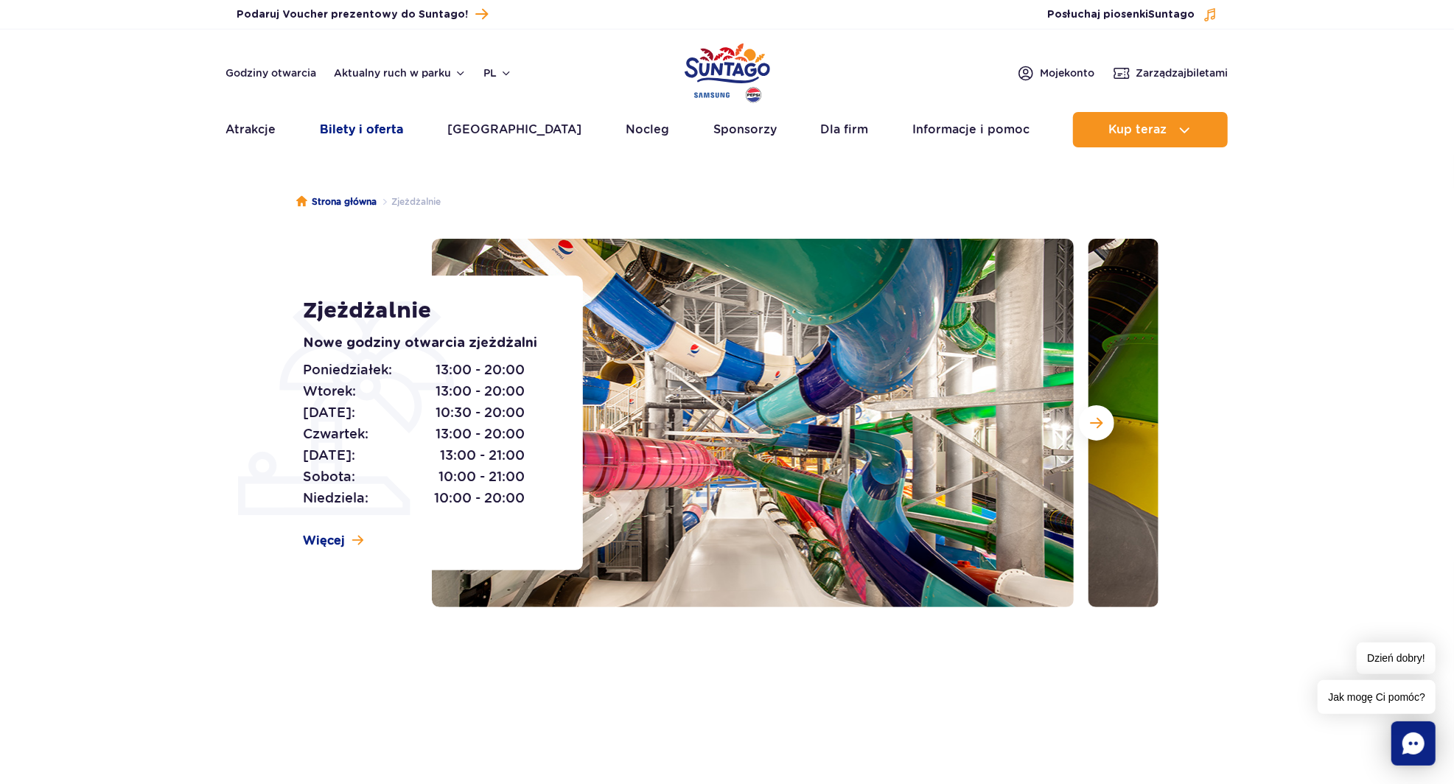
click at [358, 128] on link "Bilety i oferta" at bounding box center [361, 129] width 83 height 35
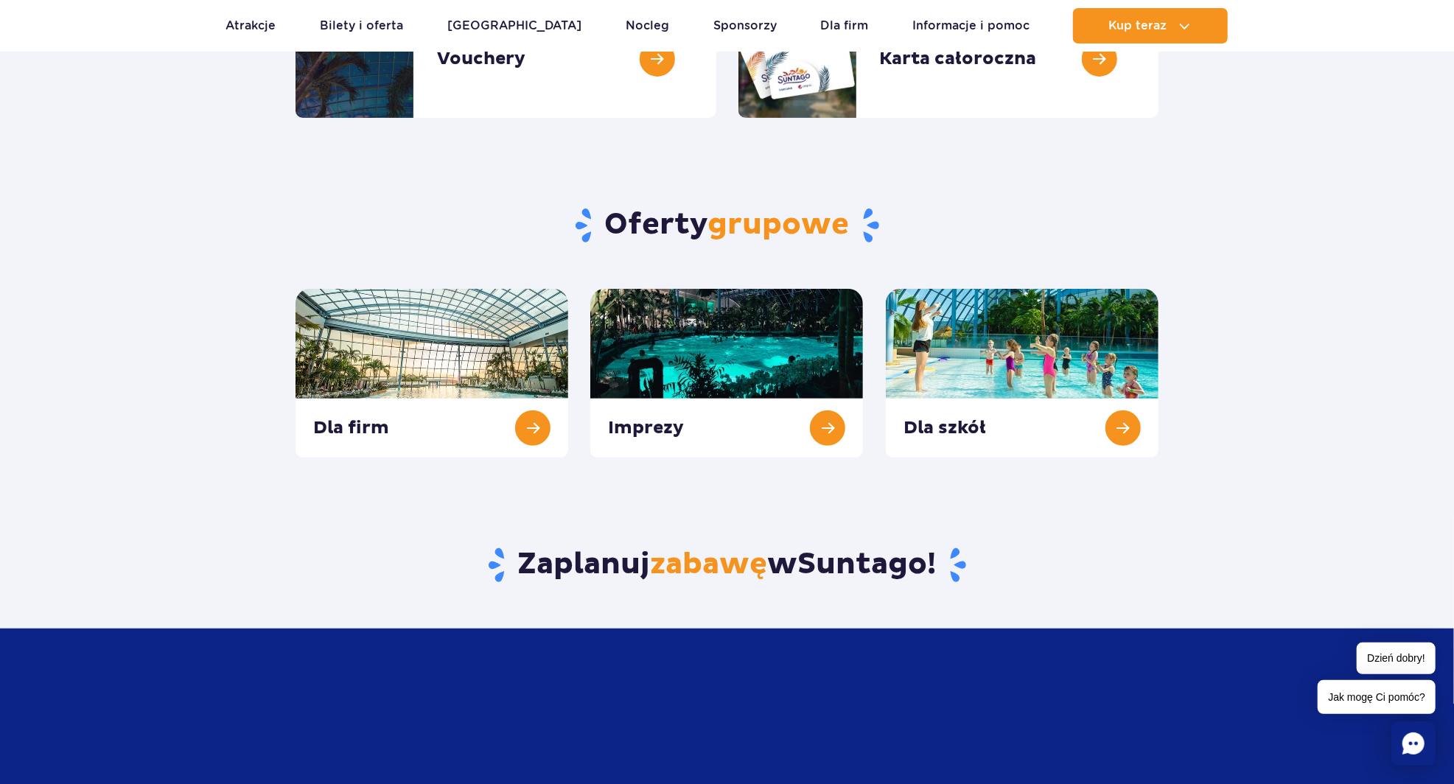
scroll to position [430, 0]
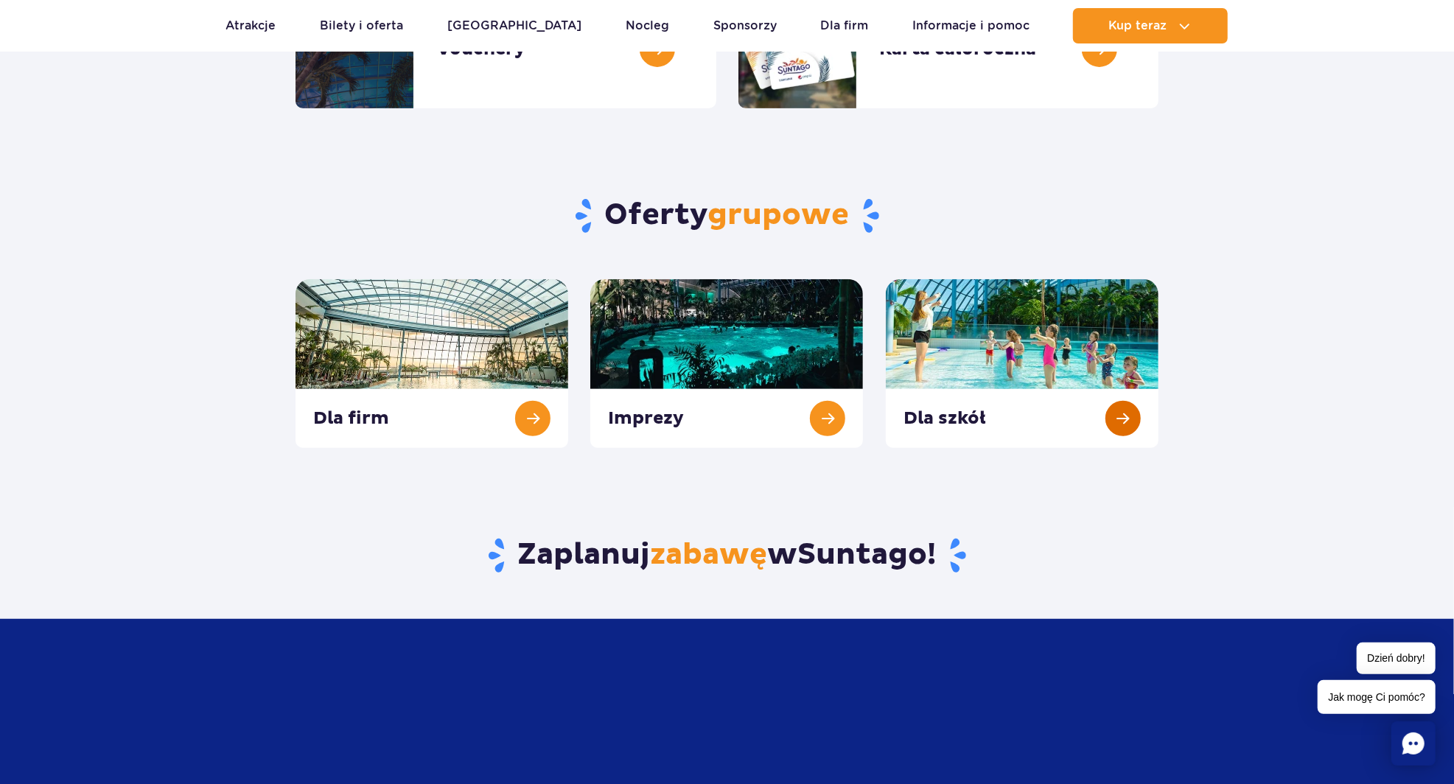
click at [995, 353] on link at bounding box center [1022, 363] width 273 height 169
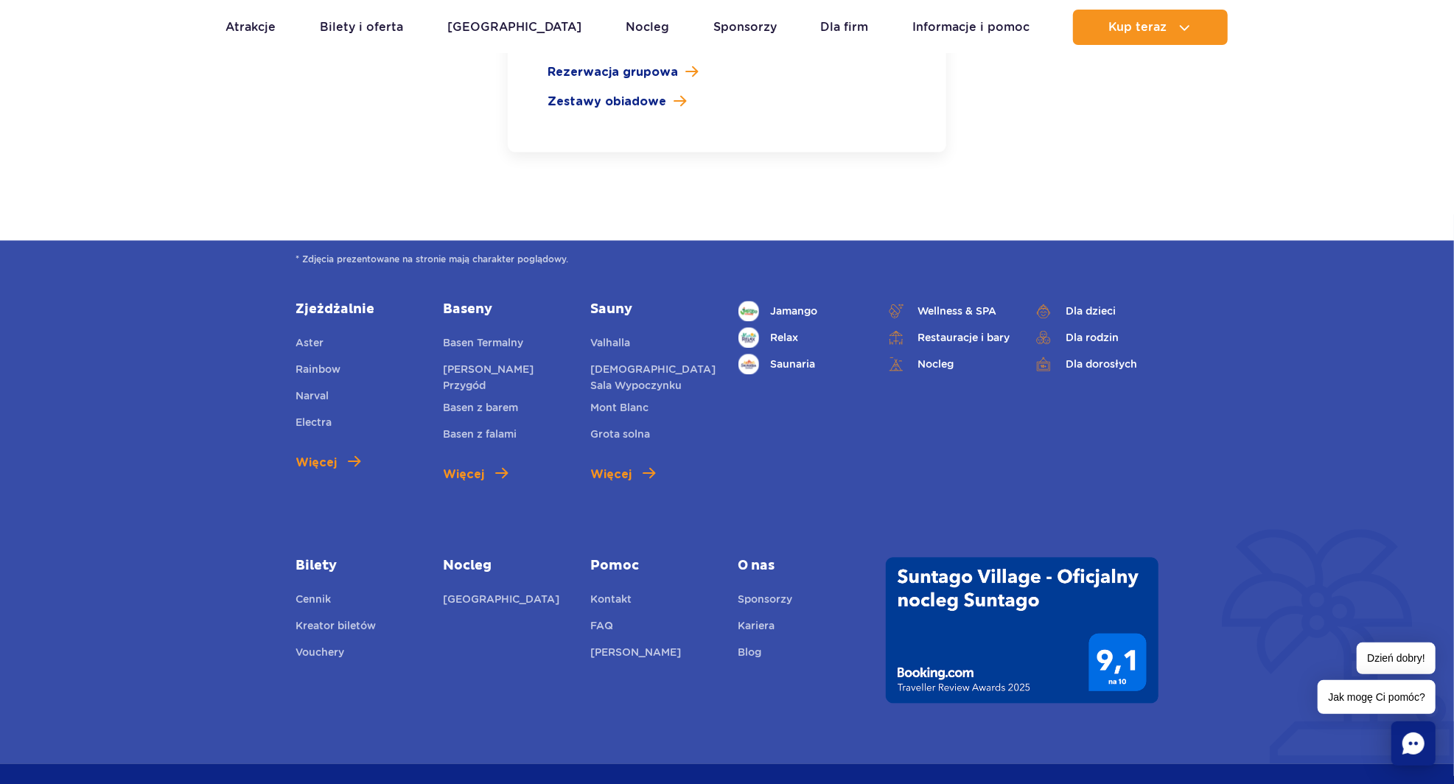
scroll to position [2411, 0]
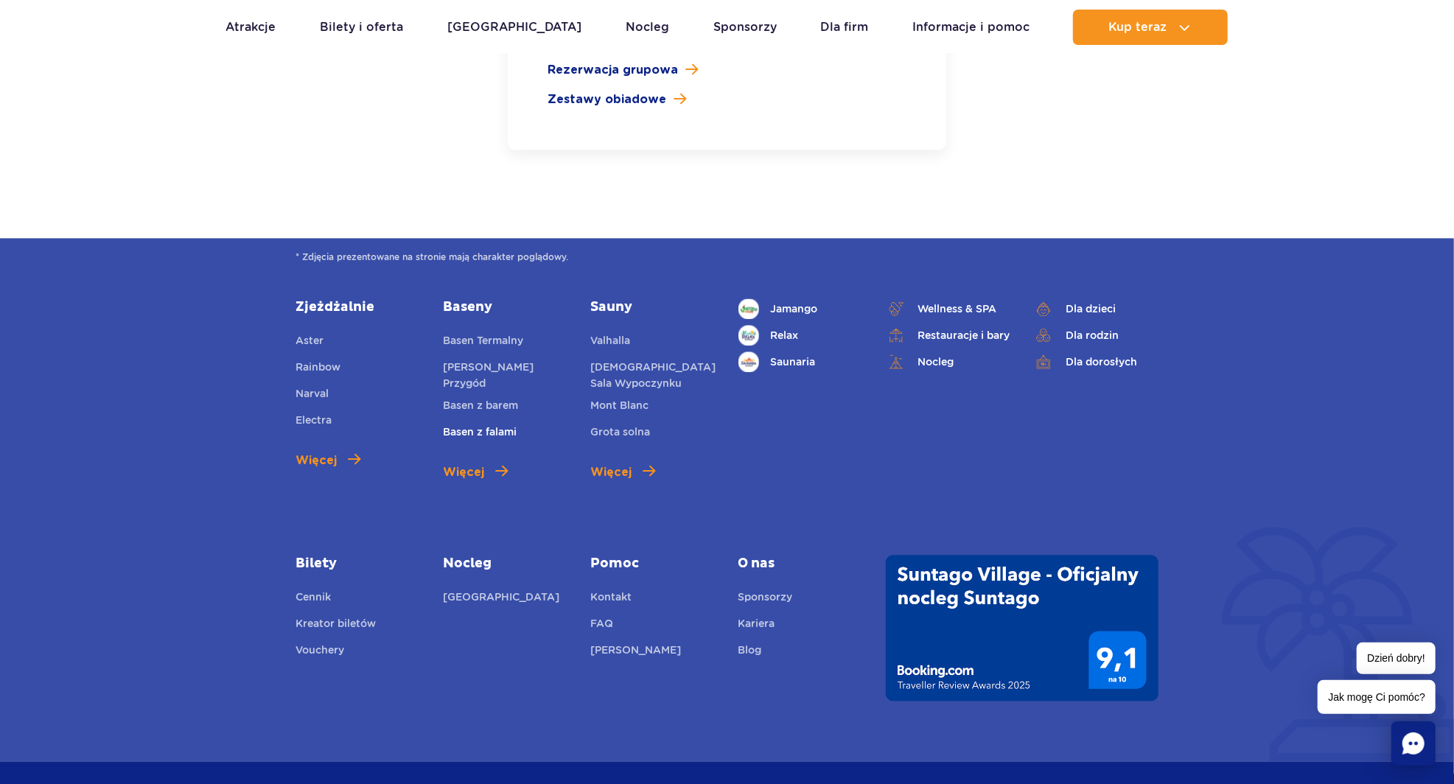
click at [488, 424] on link "Basen z falami" at bounding box center [480, 434] width 74 height 21
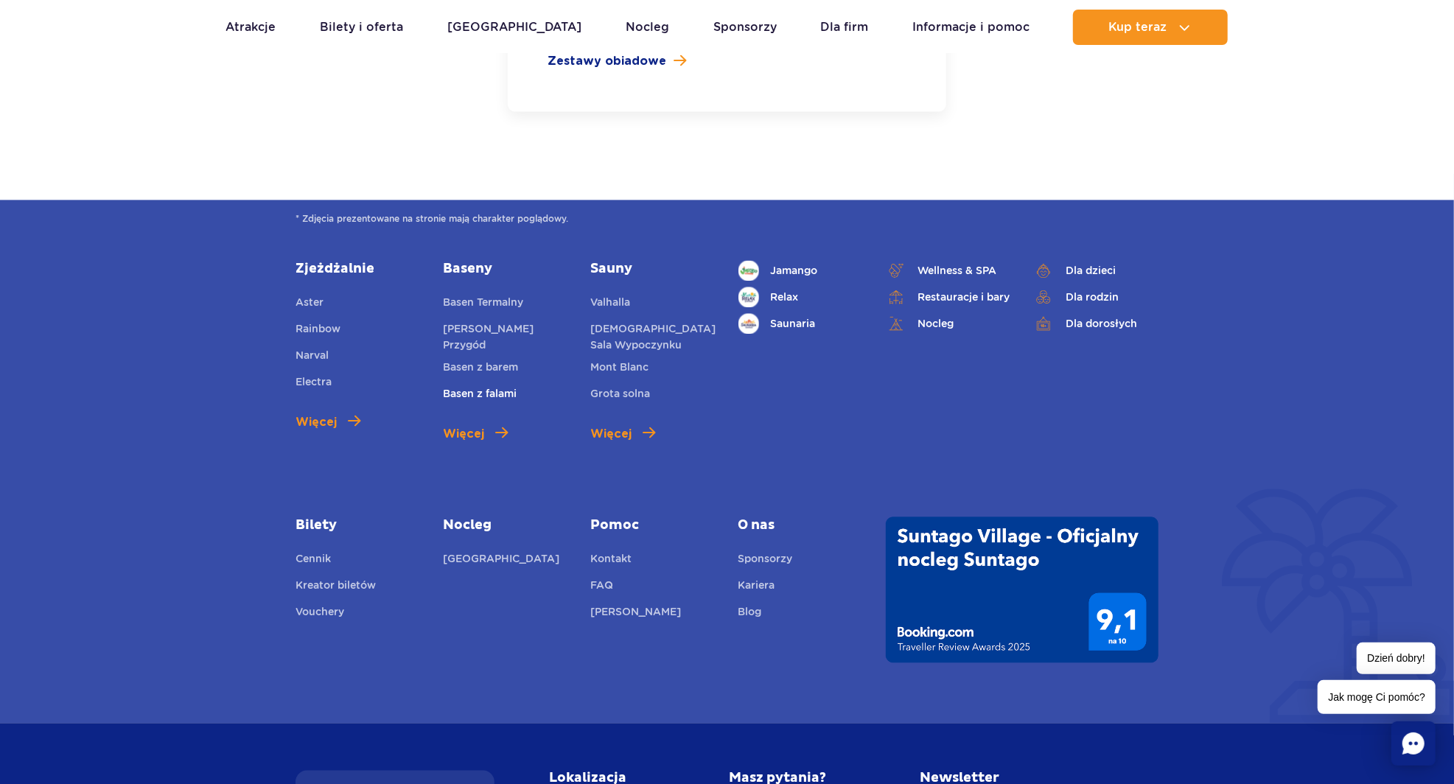
scroll to position [2478, 0]
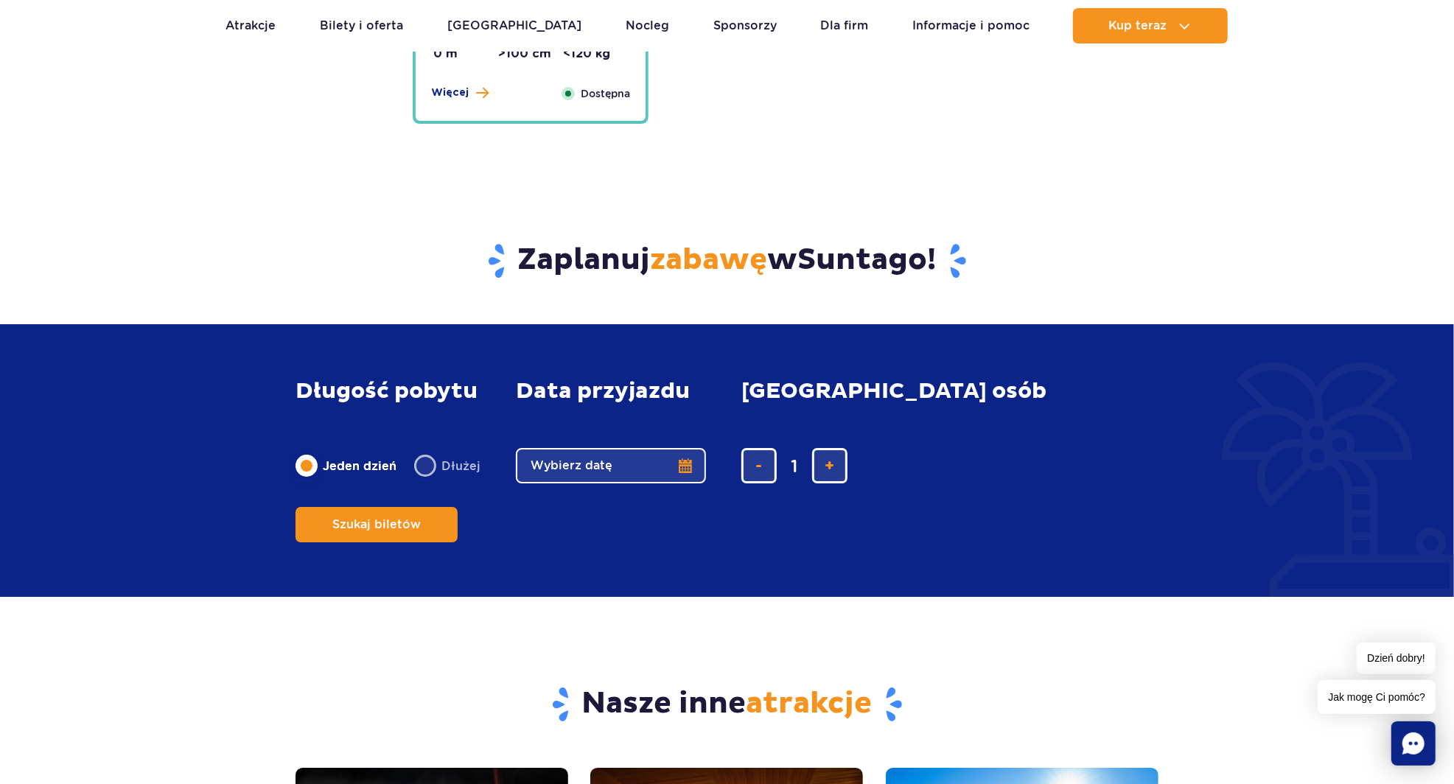
scroll to position [3914, 0]
